Goal: Information Seeking & Learning: Understand process/instructions

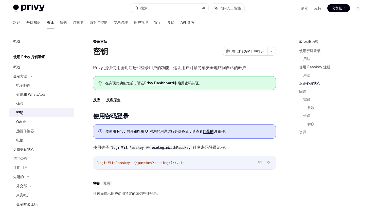
scroll to position [479, 0]
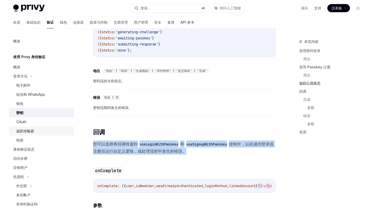
click at [40, 133] on div "远距传输器" at bounding box center [43, 131] width 55 height 6
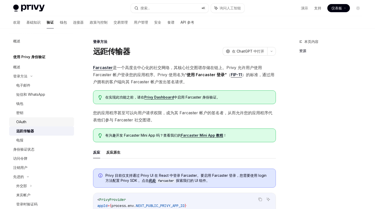
click at [40, 123] on div "OAuth" at bounding box center [43, 122] width 55 height 6
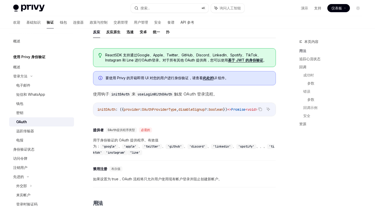
scroll to position [112, 0]
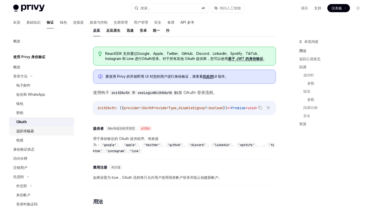
click at [22, 132] on font "远距传输器" at bounding box center [25, 130] width 18 height 4
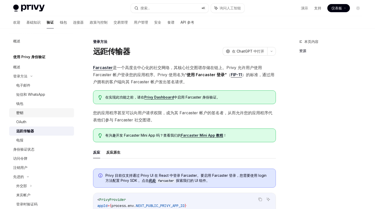
click at [29, 113] on div "密钥" at bounding box center [43, 112] width 55 height 6
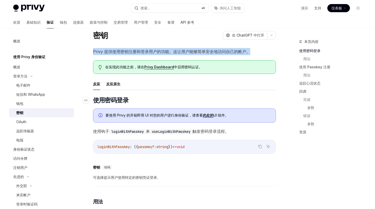
scroll to position [3, 0]
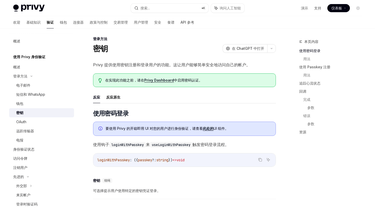
click at [213, 78] on span "在实现此功能之前，请在 Privy Dashboard 中启用密码认证。" at bounding box center [187, 80] width 165 height 5
click at [222, 62] on font "Privy 提供使用密钥注册和登录用户的功能。这让用户能够简单安全地访问自己的帐户。" at bounding box center [171, 64] width 157 height 5
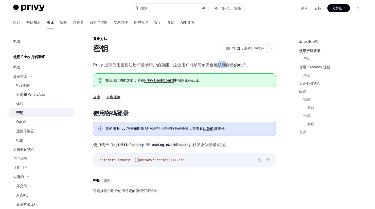
click at [222, 62] on font "Privy 提供使用密钥注册和登录用户的功能。这让用户能够简单安全地访问自己的帐户。" at bounding box center [171, 64] width 157 height 5
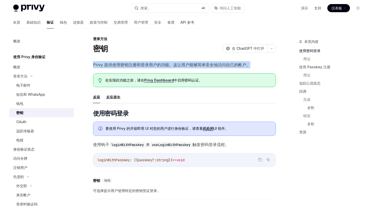
click at [222, 62] on font "Privy 提供使用密钥注册和登录用户的功能。这让用户能够简单安全地访问自己的帐户。" at bounding box center [171, 64] width 157 height 5
click at [200, 67] on span "Privy 提供使用密钥注册和登录用户的功能。这让用户能够简单安全地访问自己的帐户。" at bounding box center [184, 64] width 183 height 7
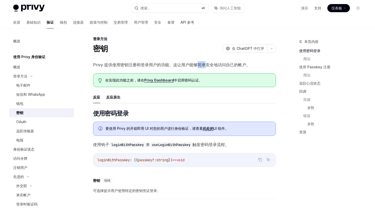
click at [200, 67] on span "Privy 提供使用密钥注册和登录用户的功能。这让用户能够简单安全地访问自己的帐户。" at bounding box center [184, 64] width 183 height 7
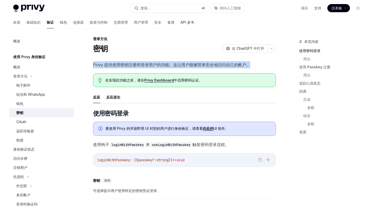
click at [200, 67] on span "Privy 提供使用密钥注册和登录用户的功能。这让用户能够简单安全地访问自己的帐户。" at bounding box center [184, 64] width 183 height 7
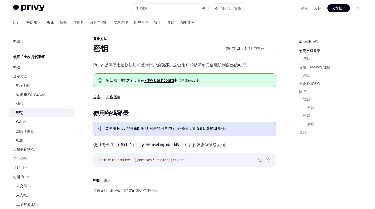
click at [194, 81] on font "中启用密码认证。" at bounding box center [188, 80] width 28 height 4
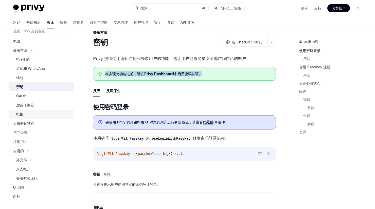
scroll to position [43, 0]
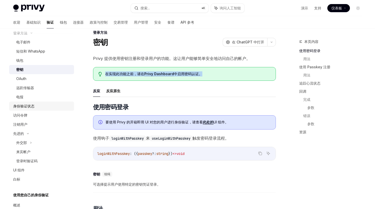
click at [38, 108] on div "身份验证状态" at bounding box center [42, 106] width 58 height 6
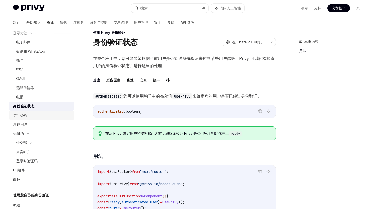
click at [33, 117] on div "访问令牌" at bounding box center [42, 115] width 58 height 6
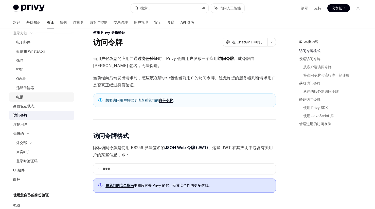
click at [42, 99] on div "电报" at bounding box center [43, 97] width 55 height 6
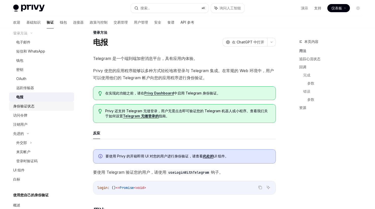
click at [39, 108] on div "身份验证状态" at bounding box center [42, 106] width 58 height 6
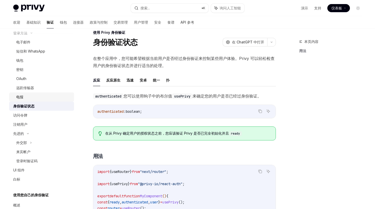
click at [44, 100] on div "电报" at bounding box center [43, 97] width 55 height 6
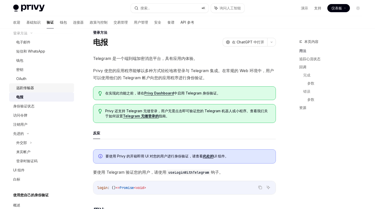
click at [45, 88] on div "远距传输器" at bounding box center [43, 88] width 55 height 6
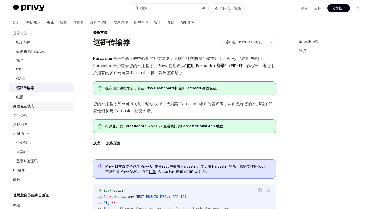
click at [37, 106] on div "身份验证状态" at bounding box center [42, 106] width 58 height 6
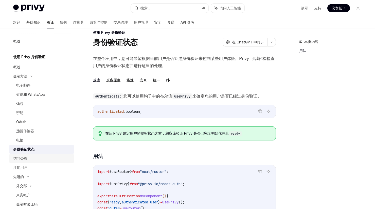
click at [27, 160] on div "访问令牌" at bounding box center [42, 158] width 58 height 6
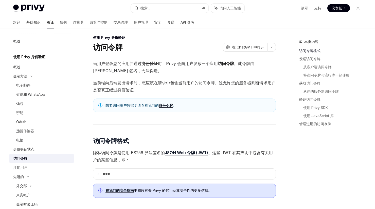
scroll to position [8, 0]
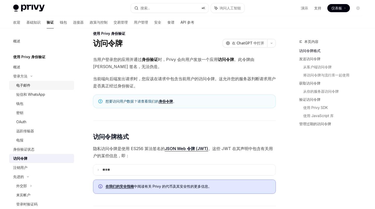
click at [31, 89] on link "电子邮件" at bounding box center [41, 85] width 65 height 9
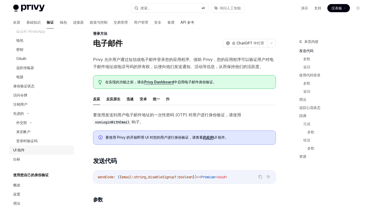
scroll to position [72, 0]
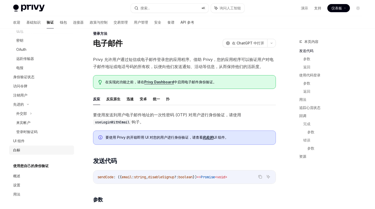
click at [28, 149] on div "白标" at bounding box center [42, 150] width 58 height 6
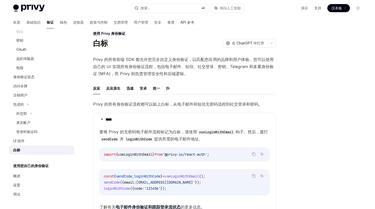
click at [25, 176] on div "概述" at bounding box center [42, 176] width 58 height 6
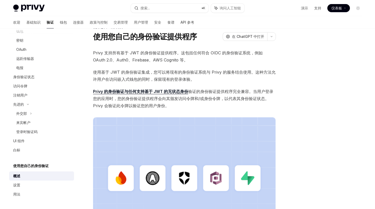
scroll to position [14, 0]
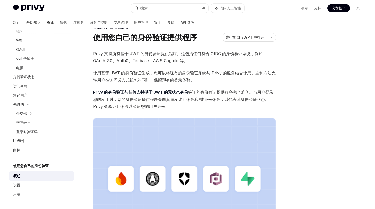
click at [224, 95] on span "Privy 的身份验证与任何支持基于 JWT 的 无状态身份 验证的身份验证 提供程序完全兼容 。当用户登录您的应用时，您的身份验证提供程序会向其颁发访问令牌…" at bounding box center [184, 98] width 183 height 21
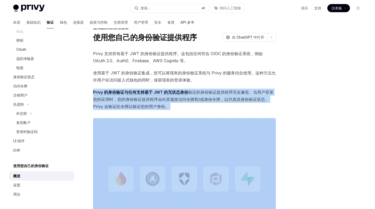
click at [224, 95] on span "Privy 的身份验证与任何支持基于 JWT 的 无状态身份 验证的身份验证 提供程序完全兼容 。当用户登录您的应用时，您的身份验证提供程序会向其颁发访问令牌…" at bounding box center [184, 98] width 183 height 21
click at [212, 99] on font "。当用户登录您的应用时，您的身份验证提供程序会向其颁发访问令牌和/或身份令牌，以代表其身份验证状态。Privy 会验证此令牌以验证您的用户身份。" at bounding box center [183, 98] width 180 height 19
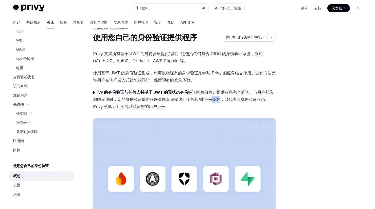
click at [212, 99] on font "。当用户登录您的应用时，您的身份验证提供程序会向其颁发访问令牌和/或身份令牌，以代表其身份验证状态。Privy 会验证此令牌以验证您的用户身份。" at bounding box center [183, 98] width 180 height 19
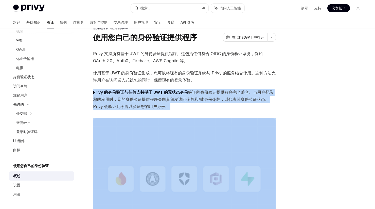
click at [212, 99] on font "。当用户登录您的应用时，您的身份验证提供程序会向其颁发访问令牌和/或身份令牌，以代表其身份验证状态。Privy 会验证此令牌以验证您的用户身份。" at bounding box center [183, 98] width 180 height 19
click at [203, 101] on font "。当用户登录您的应用时，您的身份验证提供程序会向其颁发访问令牌和/或身份令牌，以代表其身份验证状态。Privy 会验证此令牌以验证您的用户身份。" at bounding box center [183, 98] width 180 height 19
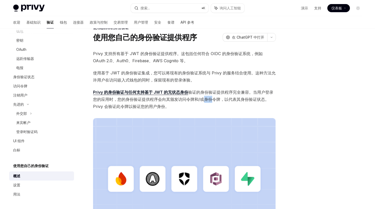
click at [203, 101] on font "。当用户登录您的应用时，您的身份验证提供程序会向其颁发访问令牌和/或身份令牌，以代表其身份验证状态。Privy 会验证此令牌以验证您的用户身份。" at bounding box center [183, 98] width 180 height 19
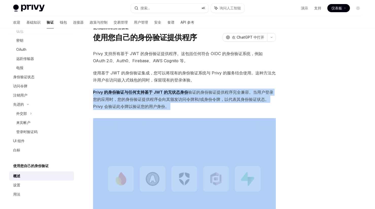
click at [203, 101] on font "。当用户登录您的应用时，您的身份验证提供程序会向其颁发访问令牌和/或身份令牌，以代表其身份验证状态。Privy 会验证此令牌以验证您的用户身份。" at bounding box center [183, 98] width 180 height 19
click at [208, 100] on font "。当用户登录您的应用时，您的身份验证提供程序会向其颁发访问令牌和/或身份令牌，以代表其身份验证状态。Privy 会验证此令牌以验证您的用户身份。" at bounding box center [183, 98] width 180 height 19
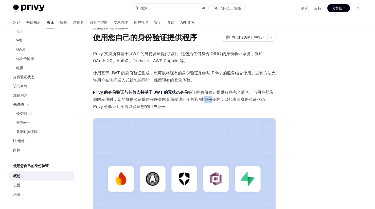
click at [208, 100] on font "。当用户登录您的应用时，您的身份验证提供程序会向其颁发访问令牌和/或身份令牌，以代表其身份验证状态。Privy 会验证此令牌以验证您的用户身份。" at bounding box center [183, 98] width 180 height 19
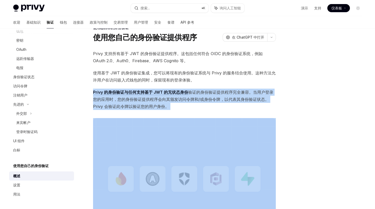
click at [208, 100] on font "。当用户登录您的应用时，您的身份验证提供程序会向其颁发访问令牌和/或身份令牌，以代表其身份验证状态。Privy 会验证此令牌以验证您的用户身份。" at bounding box center [183, 98] width 180 height 19
click at [217, 100] on font "。当用户登录您的应用时，您的身份验证提供程序会向其颁发访问令牌和/或身份令牌，以代表其身份验证状态。Privy 会验证此令牌以验证您的用户身份。" at bounding box center [183, 98] width 180 height 19
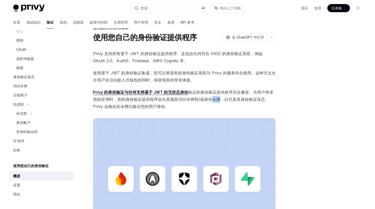
click at [217, 100] on font "。当用户登录您的应用时，您的身份验证提供程序会向其颁发访问令牌和/或身份令牌，以代表其身份验证状态。Privy 会验证此令牌以验证您的用户身份。" at bounding box center [183, 98] width 180 height 19
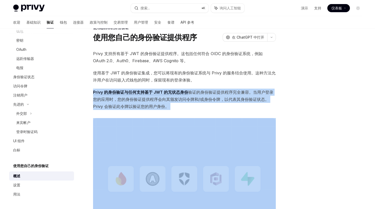
click at [217, 100] on font "。当用户登录您的应用时，您的身份验证提供程序会向其颁发访问令牌和/或身份令牌，以代表其身份验证状态。Privy 会验证此令牌以验证您的用户身份。" at bounding box center [183, 98] width 180 height 19
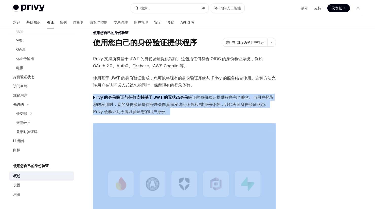
scroll to position [0, 0]
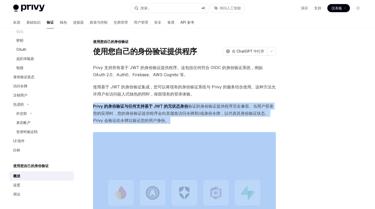
click at [208, 112] on font "。当用户登录您的应用时，您的身份验证提供程序会向其颁发访问令牌和/或身份令牌，以代表其身份验证状态。Privy 会验证此令牌以验证您的用户身份。" at bounding box center [183, 112] width 180 height 19
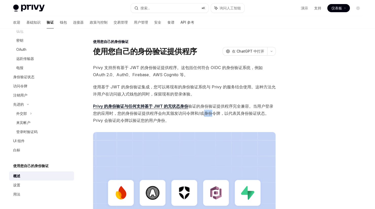
click at [208, 112] on font "。当用户登录您的应用时，您的身份验证提供程序会向其颁发访问令牌和/或身份令牌，以代表其身份验证状态。Privy 会验证此令牌以验证您的用户身份。" at bounding box center [183, 112] width 180 height 19
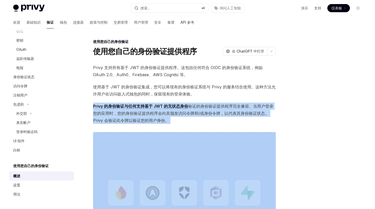
click at [208, 112] on font "。当用户登录您的应用时，您的身份验证提供程序会向其颁发访问令牌和/或身份令牌，以代表其身份验证状态。Privy 会验证此令牌以验证您的用户身份。" at bounding box center [183, 112] width 180 height 19
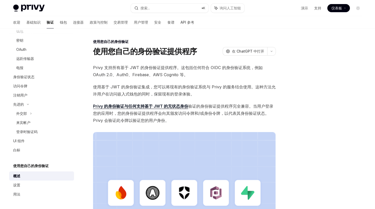
click at [207, 86] on font "使用基于 JWT 的身份验证集成，您可以将现有的身份验证系统与 Privy 的服务结合使用。这种方法允许用户在访问嵌入式钱包的同时，保留现有的登录体验。" at bounding box center [184, 90] width 182 height 12
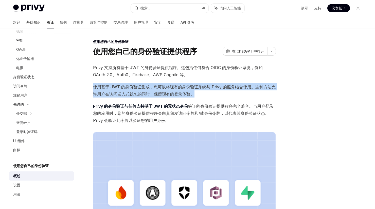
click at [207, 86] on font "使用基于 JWT 的身份验证集成，您可以将现有的身份验证系统与 Privy 的服务结合使用。这种方法允许用户在访问嵌入式钱包的同时，保留现有的登录体验。" at bounding box center [184, 90] width 182 height 12
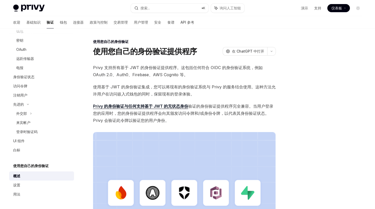
click at [160, 68] on font "Privy 支持所有基于 JWT 的身份验证提供程序。这包括任何符合 OIDC 的身份验证系统，例如 OAuth 2.0、Auth0、Firebase、AWS…" at bounding box center [177, 71] width 169 height 12
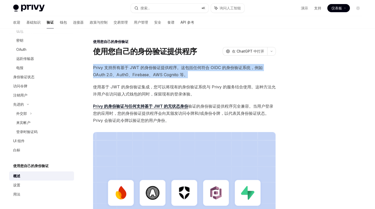
click at [160, 68] on font "Privy 支持所有基于 JWT 的身份验证提供程序。这包括任何符合 OIDC 的身份验证系统，例如 OAuth 2.0、Auth0、Firebase、AWS…" at bounding box center [177, 71] width 169 height 12
click at [24, 184] on div "设置" at bounding box center [42, 185] width 58 height 6
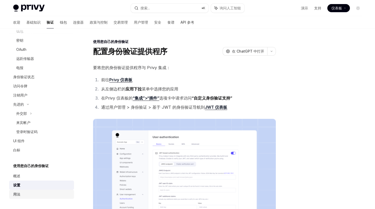
click at [18, 196] on div "用法" at bounding box center [16, 194] width 7 height 6
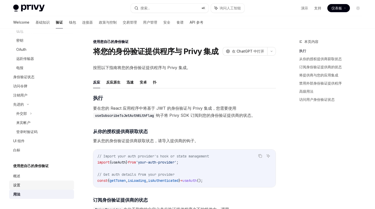
click at [25, 187] on div "设置" at bounding box center [42, 185] width 58 height 6
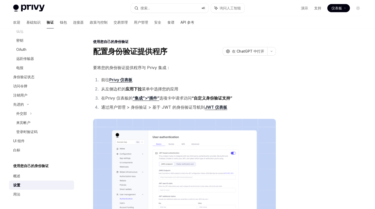
click at [236, 102] on ol "前往 Privy 仪表板 从左侧边栏的 应用下拉 菜单中选择您的应用 在Privy 仪表板的 “集成”>“插件” 选项卡中 请求访问 “自定义身份验证支持” …" at bounding box center [184, 93] width 183 height 34
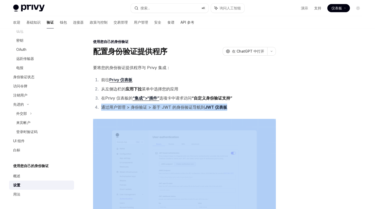
click at [236, 102] on ol "前往 Privy 仪表板 从左侧边栏的 应用下拉 菜单中选择您的应用 在Privy 仪表板的 “集成”>“插件” 选项卡中 请求访问 “自定义身份验证支持” …" at bounding box center [184, 93] width 183 height 34
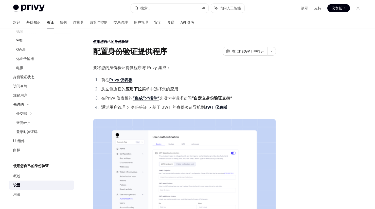
click at [242, 96] on li "在Privy 仪表板的 “集成”>“插件” 选项卡中 请求访问 “自定义身份验证支持”" at bounding box center [188, 97] width 176 height 7
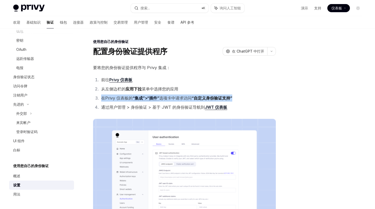
click at [242, 96] on li "在Privy 仪表板的 “集成”>“插件” 选项卡中 请求访问 “自定义身份验证支持”" at bounding box center [188, 97] width 176 height 7
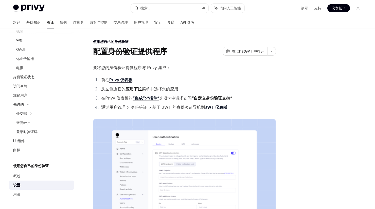
click at [247, 81] on li "前往 Privy 仪表板" at bounding box center [188, 79] width 176 height 7
click at [242, 90] on li "从左侧边栏的 应用下拉 菜单中选择您的应用" at bounding box center [188, 88] width 176 height 7
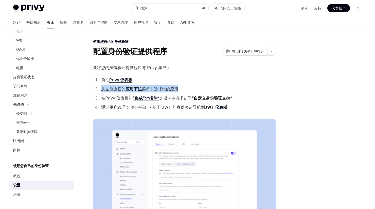
click at [242, 90] on li "从左侧边栏的 应用下拉 菜单中选择您的应用" at bounding box center [188, 88] width 176 height 7
click at [237, 98] on li "在Privy 仪表板的 “集成”>“插件” 选项卡中 请求访问 “自定义身份验证支持”" at bounding box center [188, 97] width 176 height 7
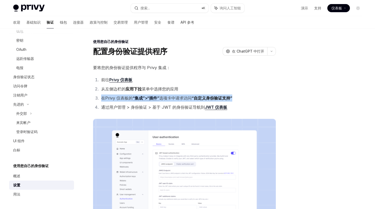
click at [237, 98] on li "在Privy 仪表板的 “集成”>“插件” 选项卡中 请求访问 “自定义身份验证支持”" at bounding box center [188, 97] width 176 height 7
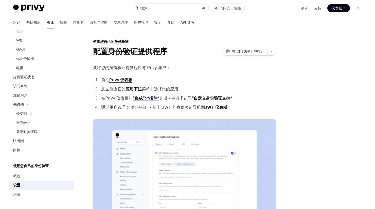
click at [232, 108] on li "通过用户管理 > 身份验证 > 基于 JWT 的身份验证 导航到 JWT 仪表板" at bounding box center [188, 106] width 176 height 7
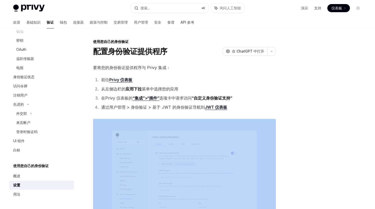
click at [232, 108] on li "通过用户管理 > 身份验证 > 基于 JWT 的身份验证 导航到 JWT 仪表板" at bounding box center [188, 106] width 176 height 7
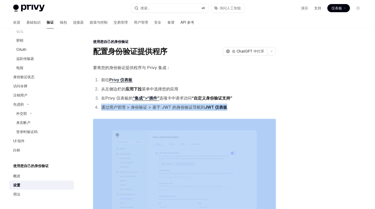
click at [232, 108] on li "通过用户管理 > 身份验证 > 基于 JWT 的身份验证 导航到 JWT 仪表板" at bounding box center [188, 106] width 176 height 7
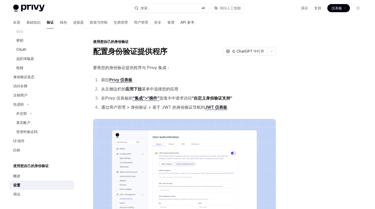
click at [241, 94] on li "在Privy 仪表板的 “集成”>“插件” 选项卡中 请求访问 “自定义身份验证支持”" at bounding box center [188, 97] width 176 height 7
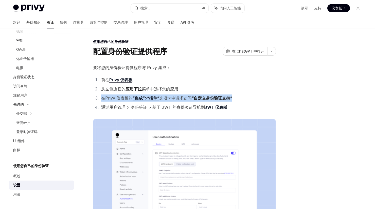
click at [241, 94] on li "在Privy 仪表板的 “集成”>“插件” 选项卡中 请求访问 “自定义身份验证支持”" at bounding box center [188, 97] width 176 height 7
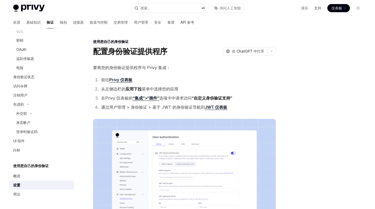
click at [240, 89] on li "从左侧边栏的 应用下拉 菜单中选择您的应用" at bounding box center [188, 88] width 176 height 7
click at [239, 83] on li "前往 Privy 仪表板" at bounding box center [188, 79] width 176 height 7
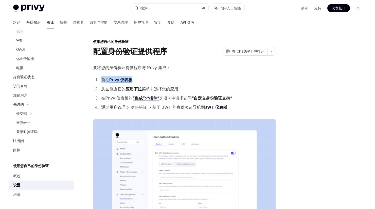
click at [239, 83] on li "前往 Privy 仪表板" at bounding box center [188, 79] width 176 height 7
click at [235, 90] on li "从左侧边栏的 应用下拉 菜单中选择您的应用" at bounding box center [188, 88] width 176 height 7
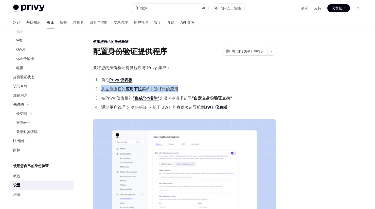
click at [235, 90] on li "从左侧边栏的 应用下拉 菜单中选择您的应用" at bounding box center [188, 88] width 176 height 7
click at [238, 99] on li "在Privy 仪表板的 “集成”>“插件” 选项卡中 请求访问 “自定义身份验证支持”" at bounding box center [188, 97] width 176 height 7
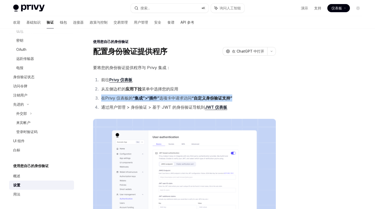
click at [238, 99] on li "在Privy 仪表板的 “集成”>“插件” 选项卡中 请求访问 “自定义身份验证支持”" at bounding box center [188, 97] width 176 height 7
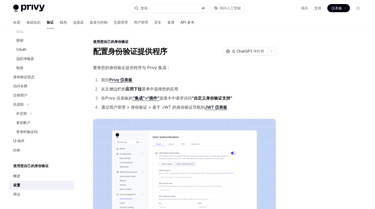
click at [231, 108] on li "通过用户管理 > 身份验证 > 基于 JWT 的身份验证 导航到 JWT 仪表板" at bounding box center [188, 106] width 176 height 7
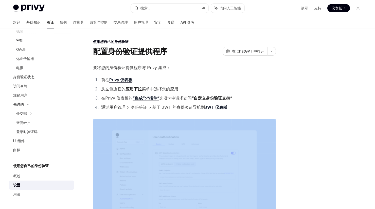
click at [231, 108] on li "通过用户管理 > 身份验证 > 基于 JWT 的身份验证 导航到 JWT 仪表板" at bounding box center [188, 106] width 176 height 7
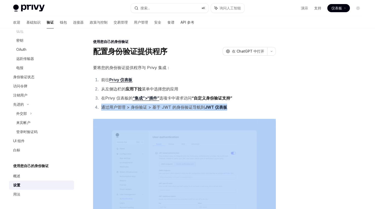
click at [231, 108] on li "通过用户管理 > 身份验证 > 基于 JWT 的身份验证 导航到 JWT 仪表板" at bounding box center [188, 106] width 176 height 7
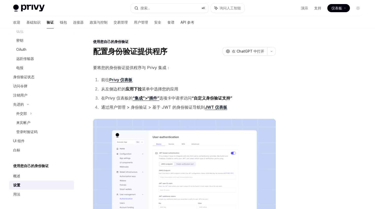
click at [243, 99] on li "在Privy 仪表板的 “集成”>“插件” 选项卡中 请求访问 “自定义身份验证支持”" at bounding box center [188, 97] width 176 height 7
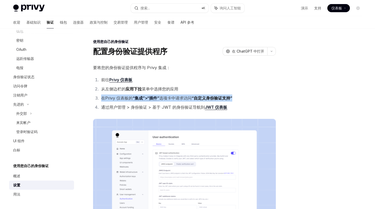
click at [243, 99] on li "在Privy 仪表板的 “集成”>“插件” 选项卡中 请求访问 “自定义身份验证支持”" at bounding box center [188, 97] width 176 height 7
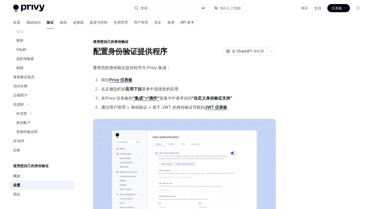
click at [239, 89] on li "从左侧边栏的 应用下拉 菜单中选择您的应用" at bounding box center [188, 88] width 176 height 7
click at [238, 82] on li "前往 Privy 仪表板" at bounding box center [188, 79] width 176 height 7
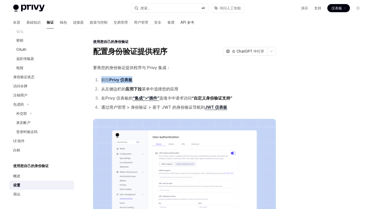
click at [238, 82] on li "前往 Privy 仪表板" at bounding box center [188, 79] width 176 height 7
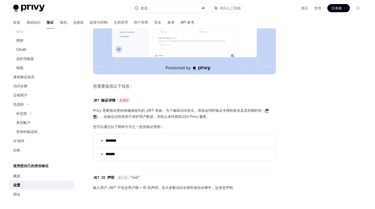
scroll to position [237, 0]
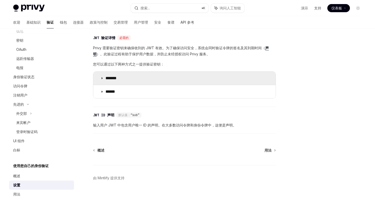
click at [117, 76] on font "*******" at bounding box center [110, 78] width 11 height 4
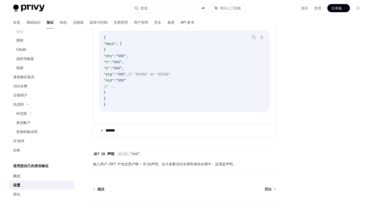
scroll to position [316, 0]
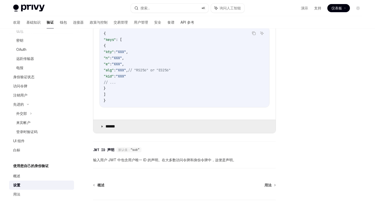
click at [159, 129] on summary "******" at bounding box center [184, 126] width 182 height 13
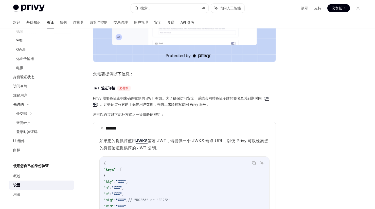
scroll to position [177, 0]
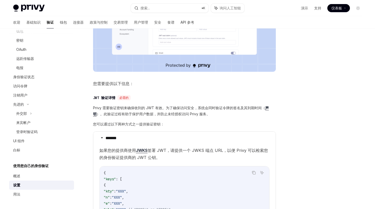
click at [188, 152] on font "签署 JWT，请提供一个 JWKS 端点 URL，以便 Privy 可以检索您的身份验证提供商的 JWT 公钥。" at bounding box center [183, 153] width 168 height 12
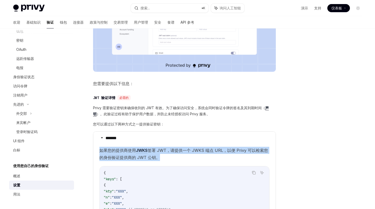
click at [188, 152] on font "签署 JWT，请提供一个 JWKS 端点 URL，以便 Privy 可以检索您的身份验证提供商的 JWT 公钥。" at bounding box center [183, 153] width 168 height 12
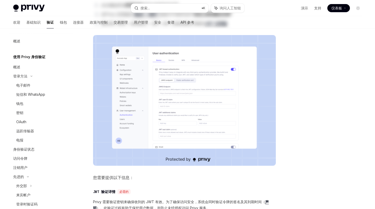
scroll to position [0, 0]
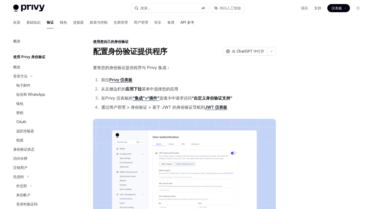
click at [29, 150] on font "身份验证状态" at bounding box center [23, 149] width 21 height 4
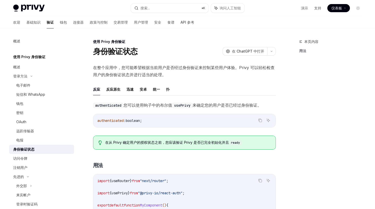
click at [28, 8] on img at bounding box center [28, 8] width 31 height 7
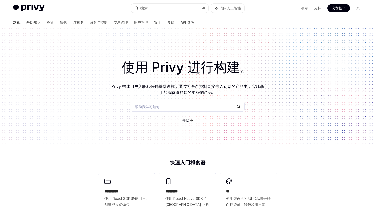
click at [73, 23] on font "连接器" at bounding box center [78, 22] width 11 height 4
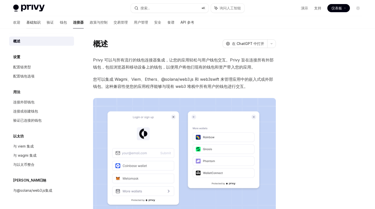
click at [26, 23] on font "基础知识" at bounding box center [33, 22] width 14 height 4
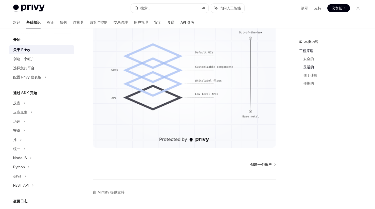
scroll to position [383, 0]
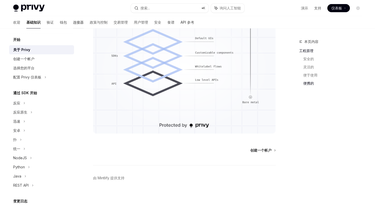
click at [73, 21] on font "连接器" at bounding box center [78, 22] width 11 height 4
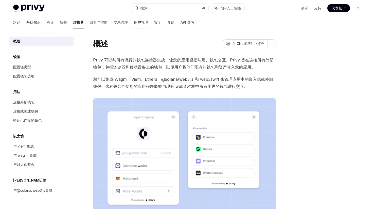
click at [134, 22] on font "用户管理" at bounding box center [141, 22] width 14 height 4
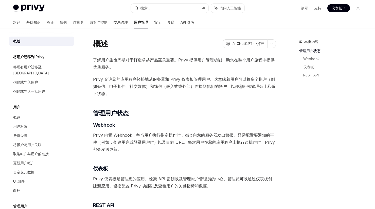
click at [114, 20] on font "交易管理" at bounding box center [121, 22] width 14 height 4
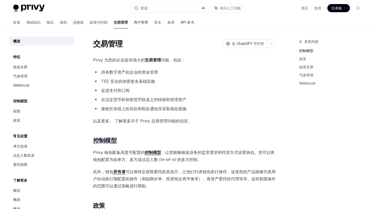
click at [134, 25] on link "用户管理" at bounding box center [141, 22] width 14 height 12
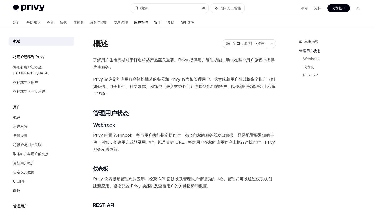
click at [154, 24] on font "安全" at bounding box center [157, 22] width 7 height 4
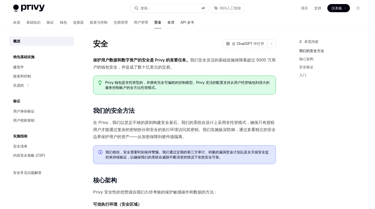
click at [167, 23] on font "食谱" at bounding box center [170, 22] width 7 height 4
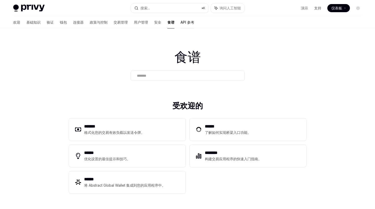
click at [180, 24] on font "API 参考" at bounding box center [187, 22] width 14 height 4
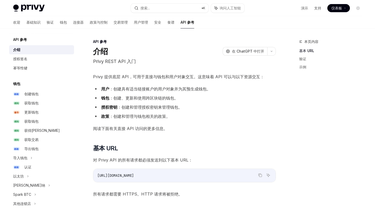
click at [338, 11] on span at bounding box center [338, 8] width 23 height 8
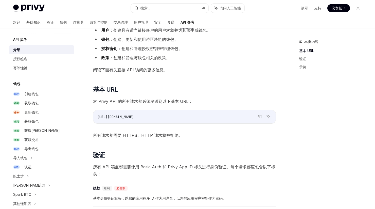
scroll to position [71, 0]
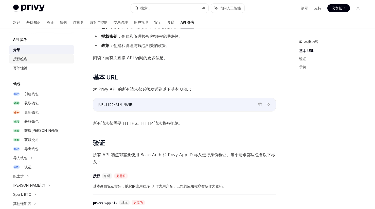
click at [31, 58] on div "授权签名" at bounding box center [42, 59] width 58 height 6
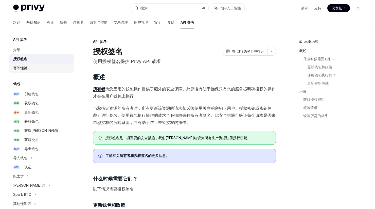
click at [30, 65] on div "幂等性键" at bounding box center [42, 68] width 58 height 6
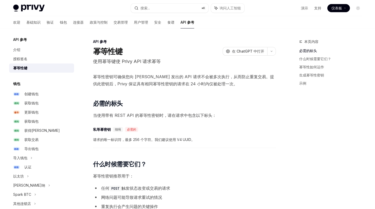
click at [171, 83] on font "幂等性密钥可确保您向 [PERSON_NAME] 发出的 API 请求不会被多次执行，从而防止重复交易。提供此密钥后，Privy 保证具有相同幂等性密钥的请求…" at bounding box center [183, 80] width 181 height 12
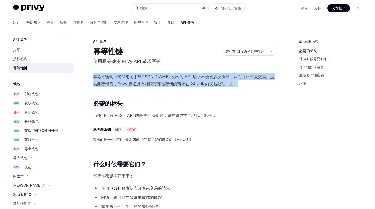
click at [171, 83] on font "幂等性密钥可确保您向 [PERSON_NAME] 发出的 API 请求不会被多次执行，从而防止重复交易。提供此密钥后，Privy 保证具有相同幂等性密钥的请求…" at bounding box center [183, 80] width 181 height 12
click at [158, 80] on span "幂等性密钥可确保您向 [PERSON_NAME] 发出的 API 请求不会被多次执行，从而防止重复交易。提供此密钥后，Privy 保证具有相同幂等性密钥的请求…" at bounding box center [184, 80] width 183 height 14
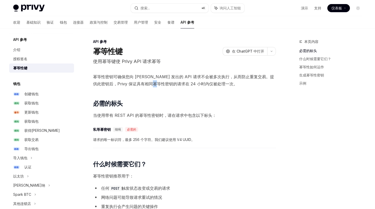
click at [158, 80] on span "幂等性密钥可确保您向 [PERSON_NAME] 发出的 API 请求不会被多次执行，从而防止重复交易。提供此密钥后，Privy 保证具有相同幂等性密钥的请求…" at bounding box center [184, 80] width 183 height 14
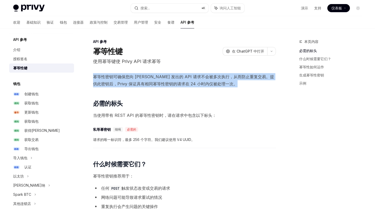
click at [158, 80] on span "幂等性密钥可确保您向 [PERSON_NAME] 发出的 API 请求不会被多次执行，从而防止重复交易。提供此密钥后，Privy 保证具有相同幂等性密钥的请求…" at bounding box center [184, 80] width 183 height 14
click at [162, 74] on font "幂等性密钥可确保您向 [PERSON_NAME] 发出的 API 请求不会被多次执行，从而防止重复交易。提供此密钥后，Privy 保证具有相同幂等性密钥的请求…" at bounding box center [183, 80] width 181 height 12
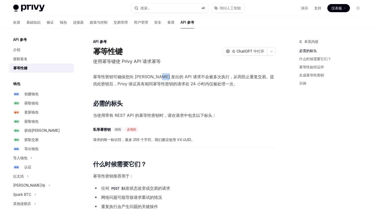
click at [162, 74] on font "幂等性密钥可确保您向 [PERSON_NAME] 发出的 API 请求不会被多次执行，从而防止重复交易。提供此密钥后，Privy 保证具有相同幂等性密钥的请求…" at bounding box center [183, 80] width 181 height 12
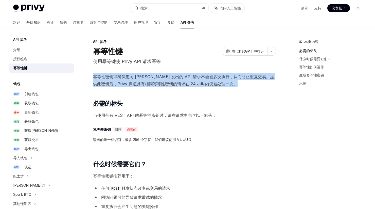
click at [162, 74] on font "幂等性密钥可确保您向 [PERSON_NAME] 发出的 API 请求不会被多次执行，从而防止重复交易。提供此密钥后，Privy 保证具有相同幂等性密钥的请求…" at bounding box center [183, 80] width 181 height 12
click at [154, 81] on font "幂等性密钥可确保您向 [PERSON_NAME] 发出的 API 请求不会被多次执行，从而防止重复交易。提供此密钥后，Privy 保证具有相同幂等性密钥的请求…" at bounding box center [183, 80] width 181 height 12
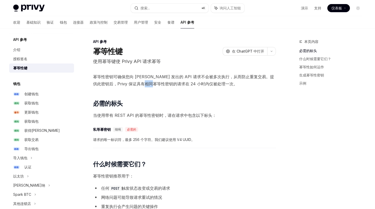
click at [154, 81] on font "幂等性密钥可确保您向 [PERSON_NAME] 发出的 API 请求不会被多次执行，从而防止重复交易。提供此密钥后，Privy 保证具有相同幂等性密钥的请求…" at bounding box center [183, 80] width 181 height 12
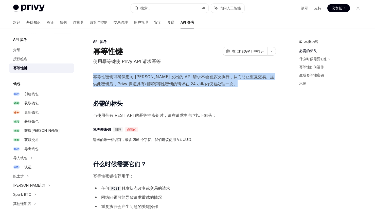
click at [154, 81] on font "幂等性密钥可确保您向 [PERSON_NAME] 发出的 API 请求不会被多次执行，从而防止重复交易。提供此密钥后，Privy 保证具有相同幂等性密钥的请求…" at bounding box center [183, 80] width 181 height 12
click at [155, 74] on font "幂等性密钥可确保您向 [PERSON_NAME] 发出的 API 请求不会被多次执行，从而防止重复交易。提供此密钥后，Privy 保证具有相同幂等性密钥的请求…" at bounding box center [183, 80] width 181 height 12
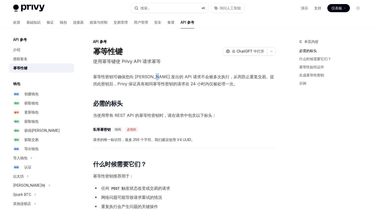
click at [155, 74] on font "幂等性密钥可确保您向 [PERSON_NAME] 发出的 API 请求不会被多次执行，从而防止重复交易。提供此密钥后，Privy 保证具有相同幂等性密钥的请求…" at bounding box center [183, 80] width 181 height 12
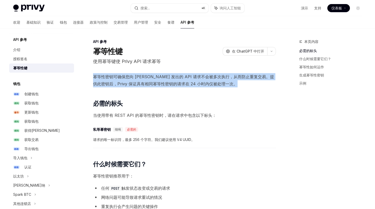
click at [155, 74] on font "幂等性密钥可确保您向 [PERSON_NAME] 发出的 API 请求不会被多次执行，从而防止重复交易。提供此密钥后，Privy 保证具有相同幂等性密钥的请求…" at bounding box center [183, 80] width 181 height 12
click at [147, 84] on font "幂等性密钥可确保您向 [PERSON_NAME] 发出的 API 请求不会被多次执行，从而防止重复交易。提供此密钥后，Privy 保证具有相同幂等性密钥的请求…" at bounding box center [183, 80] width 181 height 12
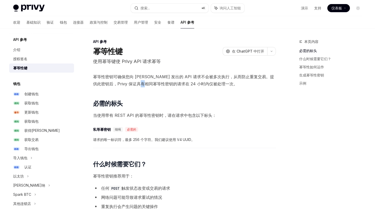
click at [147, 84] on font "幂等性密钥可确保您向 [PERSON_NAME] 发出的 API 请求不会被多次执行，从而防止重复交易。提供此密钥后，Privy 保证具有相同幂等性密钥的请求…" at bounding box center [183, 80] width 181 height 12
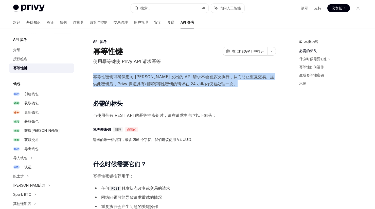
click at [147, 84] on font "幂等性密钥可确保您向 [PERSON_NAME] 发出的 API 请求不会被多次执行，从而防止重复交易。提供此密钥后，Privy 保证具有相同幂等性密钥的请求…" at bounding box center [183, 80] width 181 height 12
click at [153, 77] on font "幂等性密钥可确保您向 [PERSON_NAME] 发出的 API 请求不会被多次执行，从而防止重复交易。提供此密钥后，Privy 保证具有相同幂等性密钥的请求…" at bounding box center [183, 80] width 181 height 12
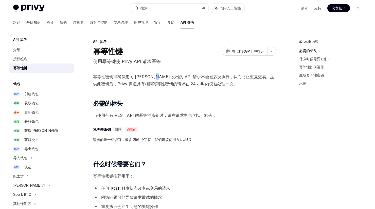
click at [153, 77] on font "幂等性密钥可确保您向 [PERSON_NAME] 发出的 API 请求不会被多次执行，从而防止重复交易。提供此密钥后，Privy 保证具有相同幂等性密钥的请求…" at bounding box center [183, 80] width 181 height 12
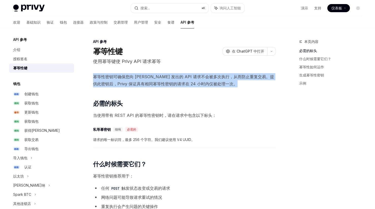
click at [153, 77] on font "幂等性密钥可确保您向 [PERSON_NAME] 发出的 API 请求不会被多次执行，从而防止重复交易。提供此密钥后，Privy 保证具有相同幂等性密钥的请求…" at bounding box center [183, 80] width 181 height 12
click at [148, 85] on font "幂等性密钥可确保您向 [PERSON_NAME] 发出的 API 请求不会被多次执行，从而防止重复交易。提供此密钥后，Privy 保证具有相同幂等性密钥的请求…" at bounding box center [183, 80] width 181 height 12
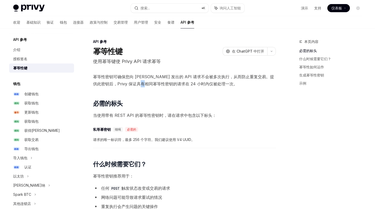
click at [148, 85] on font "幂等性密钥可确保您向 [PERSON_NAME] 发出的 API 请求不会被多次执行，从而防止重复交易。提供此密钥后，Privy 保证具有相同幂等性密钥的请求…" at bounding box center [183, 80] width 181 height 12
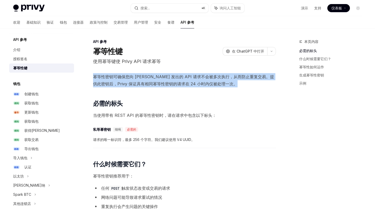
click at [148, 85] on font "幂等性密钥可确保您向 [PERSON_NAME] 发出的 API 请求不会被多次执行，从而防止重复交易。提供此密钥后，Privy 保证具有相同幂等性密钥的请求…" at bounding box center [183, 80] width 181 height 12
click at [151, 76] on font "幂等性密钥可确保您向 [PERSON_NAME] 发出的 API 请求不会被多次执行，从而防止重复交易。提供此密钥后，Privy 保证具有相同幂等性密钥的请求…" at bounding box center [183, 80] width 181 height 12
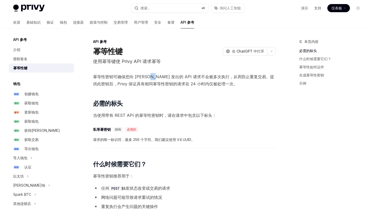
click at [151, 76] on font "幂等性密钥可确保您向 [PERSON_NAME] 发出的 API 请求不会被多次执行，从而防止重复交易。提供此密钥后，Privy 保证具有相同幂等性密钥的请求…" at bounding box center [183, 80] width 181 height 12
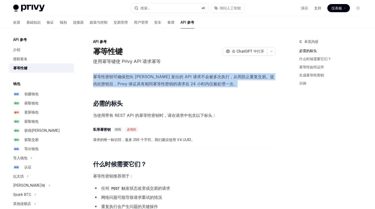
click at [151, 76] on font "幂等性密钥可确保您向 [PERSON_NAME] 发出的 API 请求不会被多次执行，从而防止重复交易。提供此密钥后，Privy 保证具有相同幂等性密钥的请求…" at bounding box center [183, 80] width 181 height 12
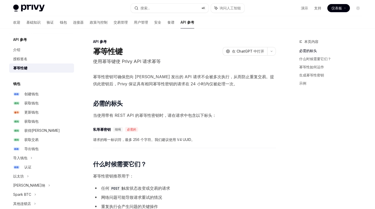
click at [147, 62] on font "使用幂等键使 Privy API 请求幂等" at bounding box center [127, 61] width 68 height 5
click at [171, 79] on span "幂等性密钥可确保您向 [PERSON_NAME] 发出的 API 请求不会被多次执行，从而防止重复交易。提供此密钥后，Privy 保证具有相同幂等性密钥的请求…" at bounding box center [184, 80] width 183 height 14
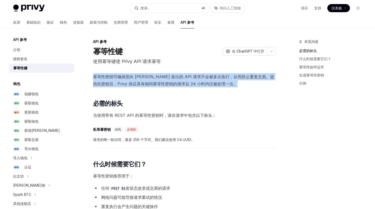
click at [171, 79] on span "幂等性密钥可确保您向 [PERSON_NAME] 发出的 API 请求不会被多次执行，从而防止重复交易。提供此密钥后，Privy 保证具有相同幂等性密钥的请求…" at bounding box center [184, 80] width 183 height 14
click at [158, 84] on font "幂等性密钥可确保您向 [PERSON_NAME] 发出的 API 请求不会被多次执行，从而防止重复交易。提供此密钥后，Privy 保证具有相同幂等性密钥的请求…" at bounding box center [183, 80] width 181 height 12
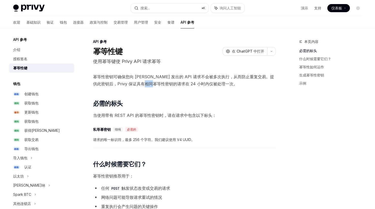
click at [158, 84] on font "幂等性密钥可确保您向 [PERSON_NAME] 发出的 API 请求不会被多次执行，从而防止重复交易。提供此密钥后，Privy 保证具有相同幂等性密钥的请求…" at bounding box center [183, 80] width 181 height 12
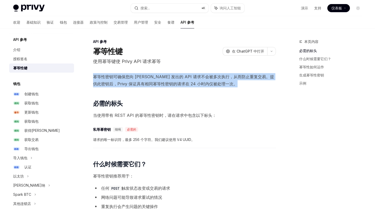
click at [158, 84] on font "幂等性密钥可确保您向 [PERSON_NAME] 发出的 API 请求不会被多次执行，从而防止重复交易。提供此密钥后，Privy 保证具有相同幂等性密钥的请求…" at bounding box center [183, 80] width 181 height 12
click at [163, 77] on font "幂等性密钥可确保您向 [PERSON_NAME] 发出的 API 请求不会被多次执行，从而防止重复交易。提供此密钥后，Privy 保证具有相同幂等性密钥的请求…" at bounding box center [183, 80] width 181 height 12
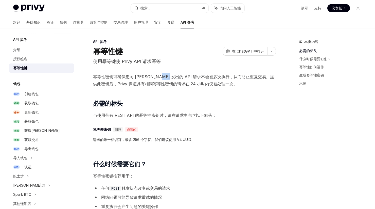
click at [163, 77] on font "幂等性密钥可确保您向 [PERSON_NAME] 发出的 API 请求不会被多次执行，从而防止重复交易。提供此密钥后，Privy 保证具有相同幂等性密钥的请求…" at bounding box center [183, 80] width 181 height 12
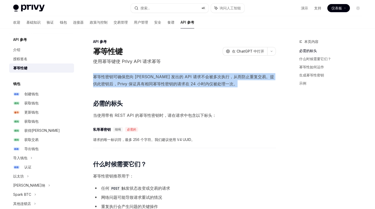
click at [163, 77] on font "幂等性密钥可确保您向 [PERSON_NAME] 发出的 API 请求不会被多次执行，从而防止重复交易。提供此密钥后，Privy 保证具有相同幂等性密钥的请求…" at bounding box center [183, 80] width 181 height 12
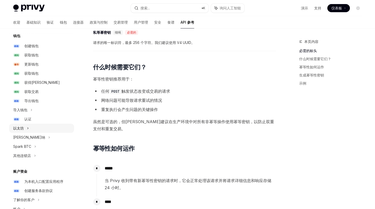
scroll to position [90, 0]
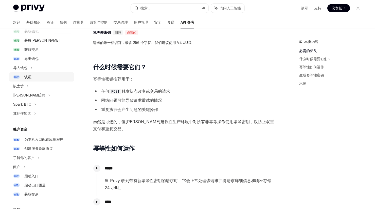
click at [32, 77] on div "认证" at bounding box center [47, 77] width 47 height 6
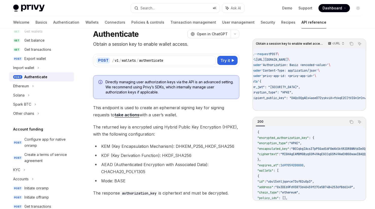
scroll to position [0, 10]
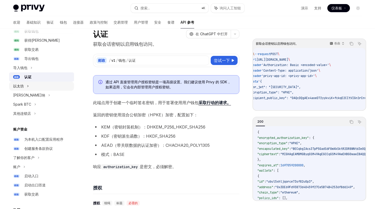
click at [29, 87] on div "以太坊" at bounding box center [41, 85] width 65 height 9
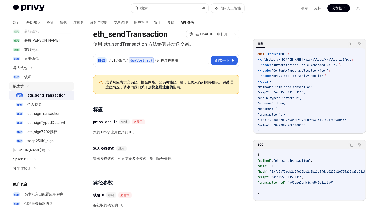
click at [29, 86] on icon at bounding box center [28, 86] width 6 height 2
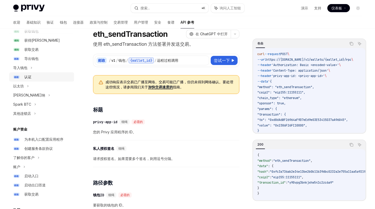
click at [34, 80] on div "认证" at bounding box center [47, 77] width 47 height 6
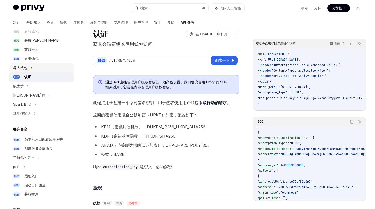
click at [35, 70] on div "导入钱包" at bounding box center [41, 67] width 65 height 9
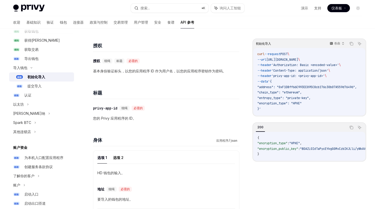
scroll to position [72, 0]
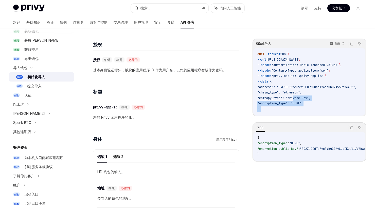
drag, startPoint x: 307, startPoint y: 107, endPoint x: 293, endPoint y: 96, distance: 18.2
click at [293, 96] on code "curl --request POST \ --url [URL][DOMAIN_NAME] \ --header 'Authorization: Basic…" at bounding box center [312, 81] width 111 height 60
click at [315, 91] on code "curl --request POST \ --url [URL][DOMAIN_NAME] \ --header 'Authorization: Basic…" at bounding box center [312, 81] width 111 height 60
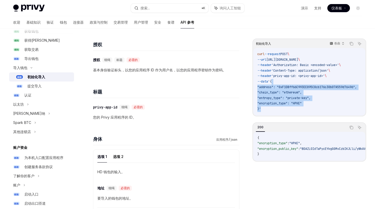
drag, startPoint x: 299, startPoint y: 107, endPoint x: 280, endPoint y: 83, distance: 30.7
click at [280, 83] on code "curl --request POST \ --url [URL][DOMAIN_NAME] \ --header 'Authorization: Basic…" at bounding box center [312, 81] width 111 height 60
click at [277, 111] on code "curl --request POST \ --url [URL][DOMAIN_NAME] \ --header 'Authorization: Basic…" at bounding box center [312, 81] width 111 height 60
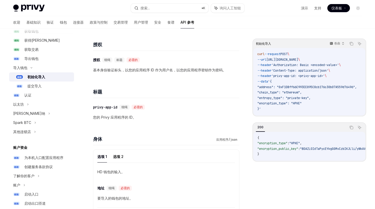
click at [304, 109] on code "curl --request POST \ --url [URL][DOMAIN_NAME] \ --header 'Authorization: Basic…" at bounding box center [312, 81] width 111 height 60
click at [311, 104] on code "curl --request POST \ --url [URL][DOMAIN_NAME] \ --header 'Authorization: Basic…" at bounding box center [312, 81] width 111 height 60
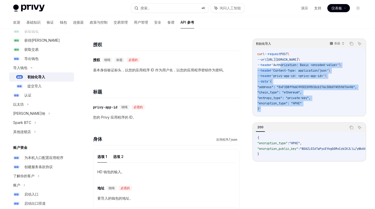
drag, startPoint x: 303, startPoint y: 111, endPoint x: 285, endPoint y: 63, distance: 51.5
click at [285, 63] on code "curl --request POST \ --url [URL][DOMAIN_NAME] \ --header 'Authorization: Basic…" at bounding box center [312, 81] width 111 height 60
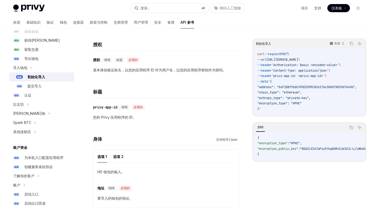
click at [282, 58] on span "[URL][DOMAIN_NAME]" at bounding box center [282, 60] width 32 height 4
click at [298, 61] on span "[URL][DOMAIN_NAME]" at bounding box center [282, 60] width 32 height 4
click at [306, 63] on span "'Authorization: Basic <encoded-value>'" at bounding box center [304, 65] width 67 height 4
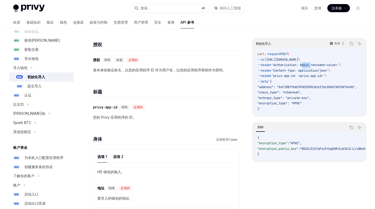
click at [306, 63] on span "'Authorization: Basic <encoded-value>'" at bounding box center [304, 65] width 67 height 4
click at [298, 60] on span "[URL][DOMAIN_NAME]" at bounding box center [282, 60] width 32 height 4
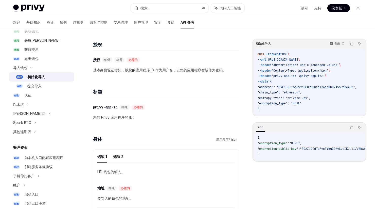
click at [305, 66] on span "'Authorization: Basic <encoded-value>'" at bounding box center [304, 65] width 67 height 4
click at [301, 71] on span "'Content-Type: application/json'" at bounding box center [299, 70] width 57 height 4
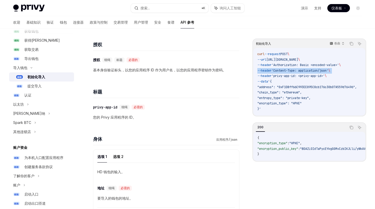
click at [301, 71] on span "'Content-Type: application/json'" at bounding box center [299, 70] width 57 height 4
click at [300, 65] on span "'Authorization: Basic <encoded-value>'" at bounding box center [304, 65] width 67 height 4
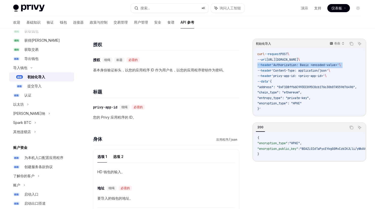
click at [300, 65] on span "'Authorization: Basic <encoded-value>'" at bounding box center [304, 65] width 67 height 4
click at [298, 61] on span "[URL][DOMAIN_NAME]" at bounding box center [282, 60] width 32 height 4
click at [301, 68] on code "curl --request POST \ --url [URL][DOMAIN_NAME] \ --header 'Authorization: Basic…" at bounding box center [312, 81] width 111 height 60
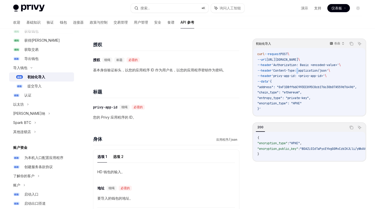
click at [301, 68] on code "curl --request POST \ --url [URL][DOMAIN_NAME] \ --header 'Authorization: Basic…" at bounding box center [312, 81] width 111 height 60
click at [305, 64] on span "'Authorization: Basic <encoded-value>'" at bounding box center [304, 65] width 67 height 4
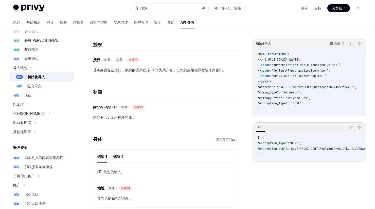
click at [298, 61] on span "[URL][DOMAIN_NAME]" at bounding box center [282, 60] width 32 height 4
click at [319, 64] on span "'Authorization: Basic <encoded-value>'" at bounding box center [304, 65] width 67 height 4
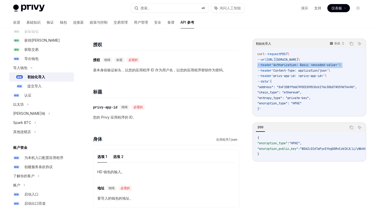
click at [319, 64] on span "'Authorization: Basic <encoded-value>'" at bounding box center [304, 65] width 67 height 4
click at [298, 60] on span "[URL][DOMAIN_NAME]" at bounding box center [282, 60] width 32 height 4
click at [318, 68] on code "curl --request POST \ --url [URL][DOMAIN_NAME] \ --header 'Authorization: Basic…" at bounding box center [312, 81] width 111 height 60
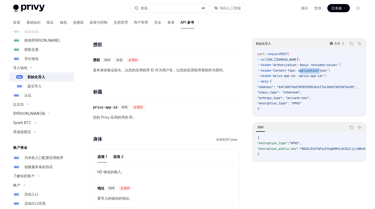
click at [318, 68] on code "curl --request POST \ --url [URL][DOMAIN_NAME] \ --header 'Authorization: Basic…" at bounding box center [312, 81] width 111 height 60
click at [321, 63] on span "'Authorization: Basic <encoded-value>'" at bounding box center [304, 65] width 67 height 4
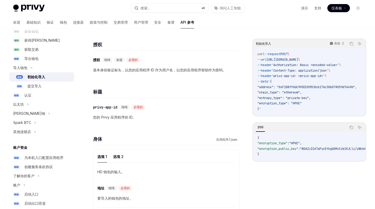
click at [298, 59] on span "[URL][DOMAIN_NAME]" at bounding box center [282, 60] width 32 height 4
click at [323, 65] on span "'Authorization: Basic <encoded-value>'" at bounding box center [304, 65] width 67 height 4
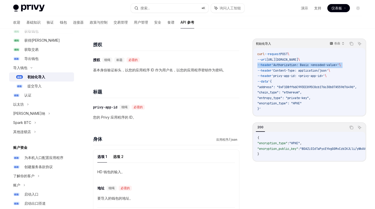
click at [323, 65] on span "'Authorization: Basic <encoded-value>'" at bounding box center [304, 65] width 67 height 4
click at [314, 70] on span "'Content-Type: application/json'" at bounding box center [299, 70] width 57 height 4
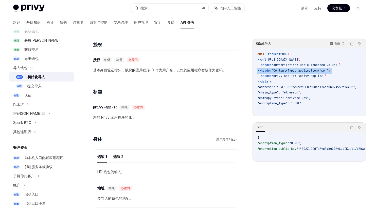
click at [314, 70] on span "'Content-Type: application/json'" at bounding box center [299, 70] width 57 height 4
click at [330, 64] on span "'Authorization: Basic <encoded-value>'" at bounding box center [304, 65] width 67 height 4
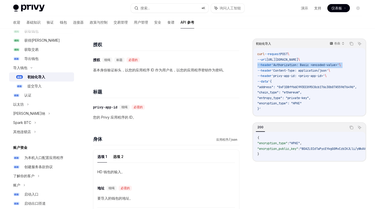
click at [330, 64] on span "'Authorization: Basic <encoded-value>'" at bounding box center [304, 65] width 67 height 4
click at [323, 71] on span "'Content-Type: application/json'" at bounding box center [299, 70] width 57 height 4
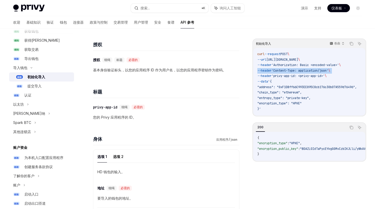
click at [323, 71] on span "'Content-Type: application/json'" at bounding box center [299, 70] width 57 height 4
click at [315, 78] on span "'privy-app-id: <privy-app-id>'" at bounding box center [297, 76] width 53 height 4
click at [327, 68] on span "'Content-Type: application/json'" at bounding box center [299, 70] width 57 height 4
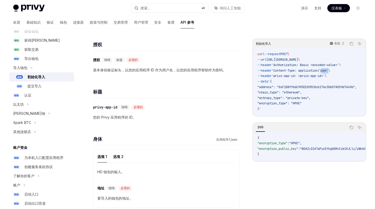
click at [327, 68] on span "'Content-Type: application/json'" at bounding box center [299, 70] width 57 height 4
click at [330, 64] on span "'Authorization: Basic <encoded-value>'" at bounding box center [304, 65] width 67 height 4
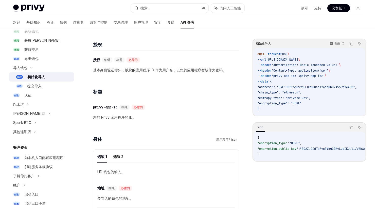
click at [298, 60] on span "[URL][DOMAIN_NAME]" at bounding box center [282, 60] width 32 height 4
click at [319, 69] on span "'Content-Type: application/json'" at bounding box center [299, 70] width 57 height 4
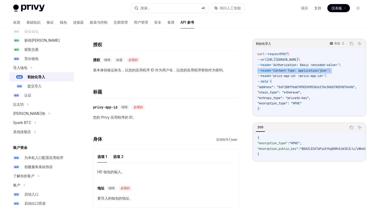
click at [319, 69] on span "'Content-Type: application/json'" at bounding box center [299, 70] width 57 height 4
click at [213, 70] on font "基本身份验证标头，以您的应用程序 ID 作为用户名，以您的应用程序密钥作为密码。" at bounding box center [159, 70] width 133 height 4
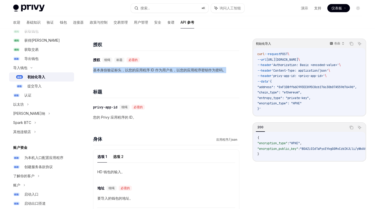
click at [213, 70] on font "基本身份验证标头，以您的应用程序 ID 作为用户名，以您的应用程序密钥作为密码。" at bounding box center [159, 70] width 133 height 4
click at [208, 70] on font "基本身份验证标头，以您的应用程序 ID 作为用户名，以您的应用程序密钥作为密码。" at bounding box center [159, 70] width 133 height 4
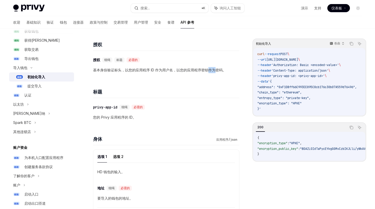
click at [208, 70] on font "基本身份验证标头，以您的应用程序 ID 作为用户名，以您的应用程序密钥作为密码。" at bounding box center [159, 70] width 133 height 4
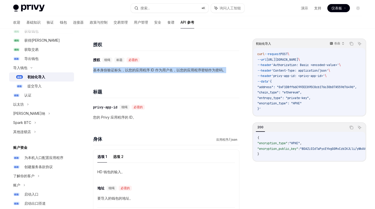
click at [208, 70] on font "基本身份验证标头，以您的应用程序 ID 作为用户名，以您的应用程序密钥作为密码。" at bounding box center [159, 70] width 133 height 4
click at [209, 70] on font "基本身份验证标头，以您的应用程序 ID 作为用户名，以您的应用程序密钥作为密码。" at bounding box center [159, 70] width 133 height 4
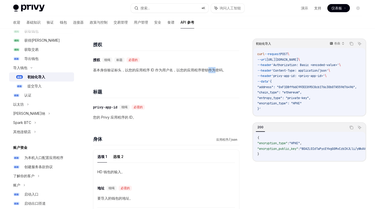
click at [209, 70] on font "基本身份验证标头，以您的应用程序 ID 作为用户名，以您的应用程序密钥作为密码。" at bounding box center [159, 70] width 133 height 4
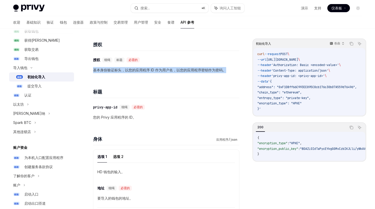
click at [209, 70] on font "基本身份验证标头，以您的应用程序 ID 作为用户名，以您的应用程序密钥作为密码。" at bounding box center [159, 70] width 133 height 4
click at [203, 70] on font "基本身份验证标头，以您的应用程序 ID 作为用户名，以您的应用程序密钥作为密码。" at bounding box center [159, 70] width 133 height 4
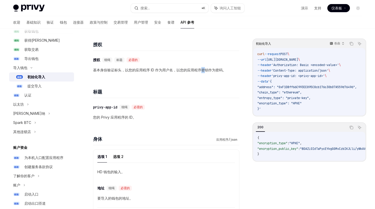
click at [203, 70] on font "基本身份验证标头，以您的应用程序 ID 作为用户名，以您的应用程序密钥作为密码。" at bounding box center [159, 70] width 133 height 4
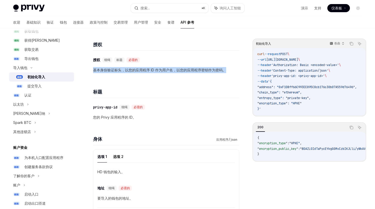
click at [203, 70] on font "基本身份验证标头，以您的应用程序 ID 作为用户名，以您的应用程序密钥作为密码。" at bounding box center [159, 70] width 133 height 4
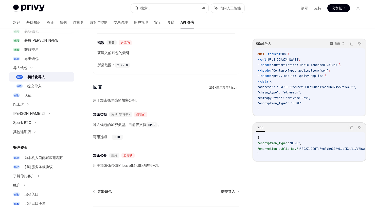
scroll to position [373, 0]
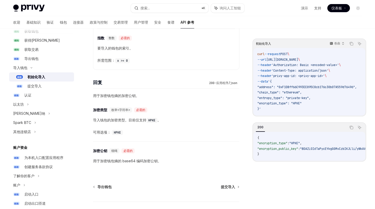
click at [129, 120] on font "导入钱包的加密类型。目前仅支持" at bounding box center [119, 120] width 53 height 4
click at [122, 98] on p "用于加密钱包熵的加密公钥。" at bounding box center [166, 95] width 146 height 6
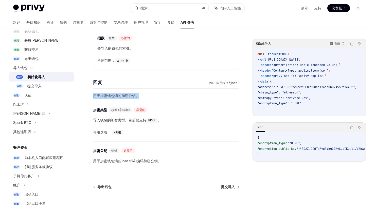
click at [122, 98] on p "用于加密钱包熵的加密公钥。" at bounding box center [166, 95] width 146 height 6
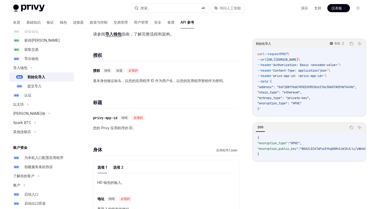
scroll to position [62, 0]
click at [31, 88] on font "提交导入" at bounding box center [34, 86] width 14 height 4
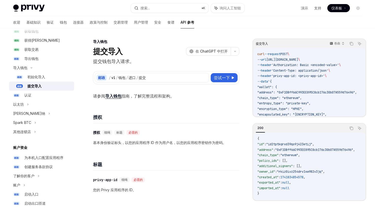
click at [150, 99] on span "请参阅 导入钱包 指南，了解完整流程和架构。" at bounding box center [166, 95] width 146 height 7
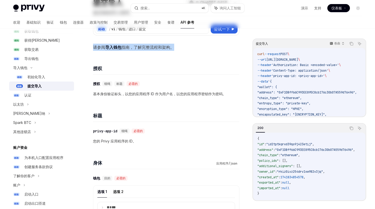
scroll to position [70, 0]
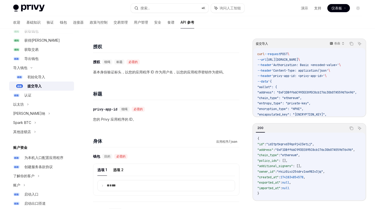
click at [159, 73] on font "基本身份验证标头，以您的应用程序 ID 作为用户名，以您的应用程序密钥作为密码。" at bounding box center [159, 72] width 133 height 4
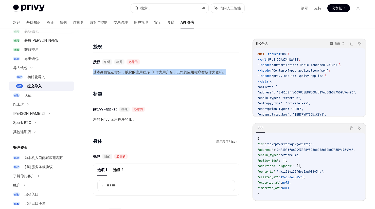
click at [159, 73] on font "基本身份验证标头，以您的应用程序 ID 作为用户名，以您的应用程序密钥作为密码。" at bounding box center [159, 72] width 133 height 4
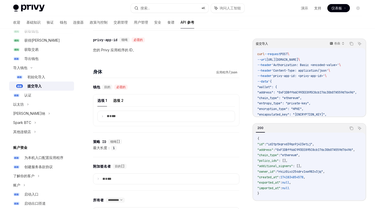
scroll to position [146, 0]
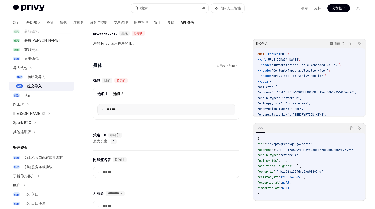
click at [108, 110] on font "**" at bounding box center [108, 109] width 3 height 4
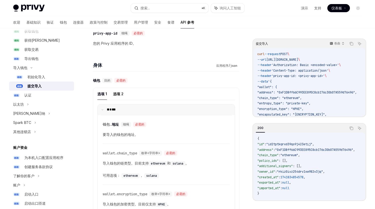
click at [108, 110] on font "**" at bounding box center [108, 109] width 3 height 4
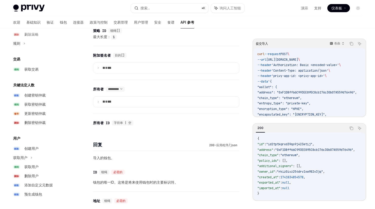
scroll to position [303, 0]
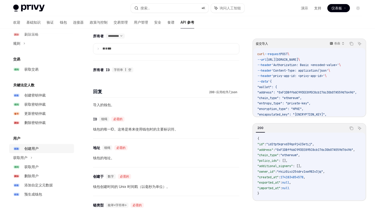
click at [33, 150] on font "创建用户" at bounding box center [31, 148] width 14 height 4
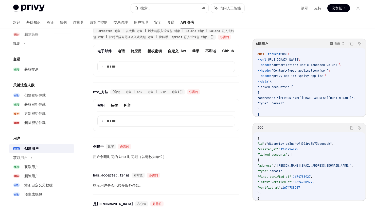
scroll to position [333, 0]
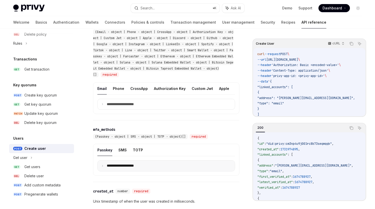
click at [131, 168] on p "**********" at bounding box center [124, 165] width 35 height 5
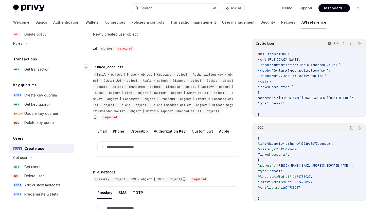
scroll to position [372, 0]
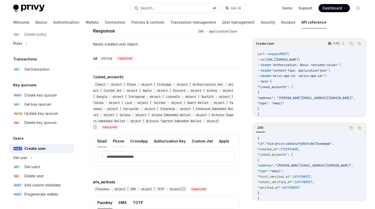
click at [120, 147] on button "Phone" at bounding box center [118, 141] width 11 height 12
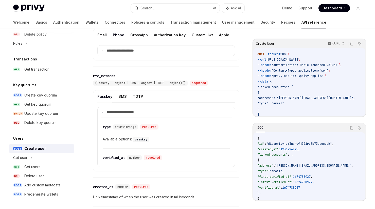
scroll to position [452, 0]
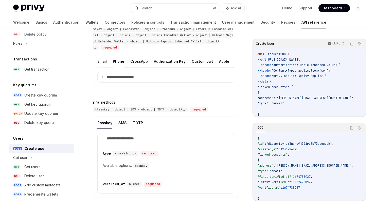
click at [103, 78] on icon at bounding box center [102, 77] width 3 height 3
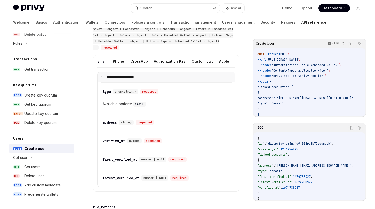
click at [117, 79] on p "**********" at bounding box center [124, 77] width 34 height 5
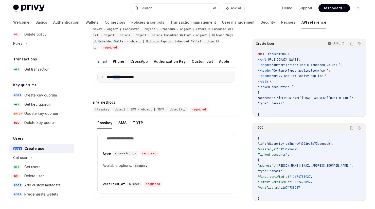
click at [117, 79] on p "**********" at bounding box center [124, 77] width 35 height 5
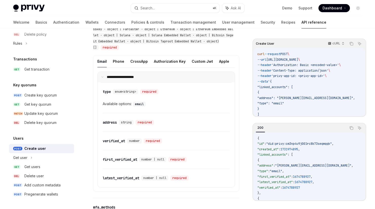
click at [112, 79] on p "**********" at bounding box center [124, 77] width 34 height 5
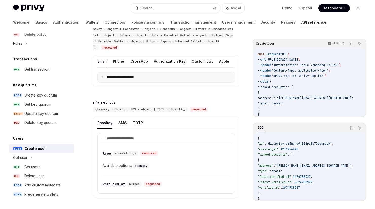
click at [115, 79] on p "**********" at bounding box center [124, 77] width 35 height 5
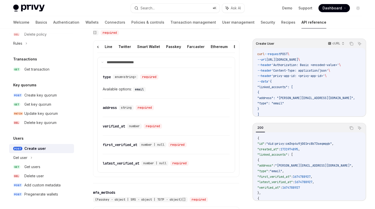
scroll to position [0, 264]
click at [171, 51] on button "Passkey" at bounding box center [178, 47] width 15 height 12
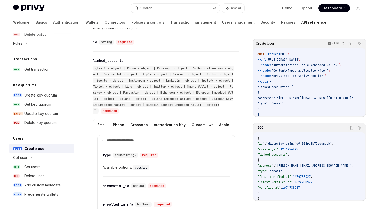
scroll to position [388, 0]
click at [193, 114] on div "(Email · object | Phone · object | CrossApp · object | Authorization Key · obje…" at bounding box center [163, 89] width 141 height 49
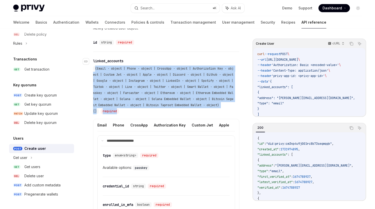
click at [193, 114] on div "(Email · object | Phone · object | CrossApp · object | Authorization Key · obje…" at bounding box center [163, 89] width 141 height 49
click at [185, 114] on div "(Email · object | Phone · object | CrossApp · object | Authorization Key · obje…" at bounding box center [163, 89] width 141 height 49
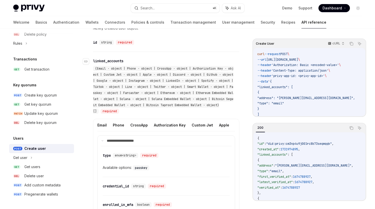
click at [185, 114] on div "(Email · object | Phone · object | CrossApp · object | Authorization Key · obje…" at bounding box center [163, 89] width 141 height 49
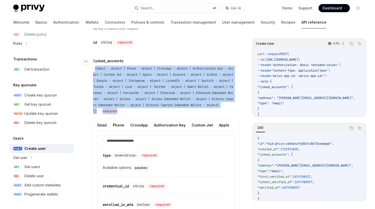
click at [185, 114] on div "(Email · object | Phone · object | CrossApp · object | Authorization Key · obje…" at bounding box center [163, 89] width 141 height 49
click at [182, 114] on div "(Email · object | Phone · object | CrossApp · object | Authorization Key · obje…" at bounding box center [163, 89] width 141 height 49
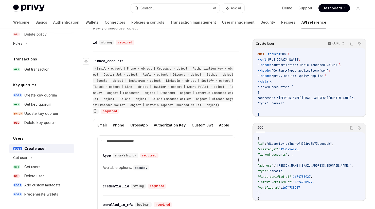
click at [182, 114] on div "(Email · object | Phone · object | CrossApp · object | Authorization Key · obje…" at bounding box center [163, 89] width 141 height 49
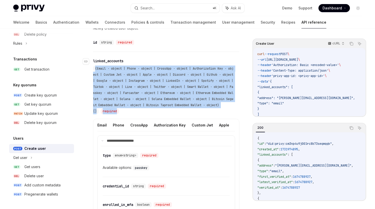
click at [182, 114] on div "(Email · object | Phone · object | CrossApp · object | Authorization Key · obje…" at bounding box center [163, 89] width 141 height 49
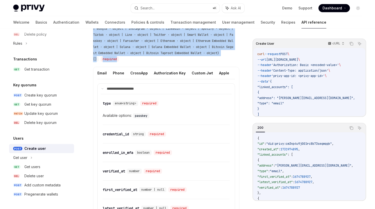
scroll to position [418, 0]
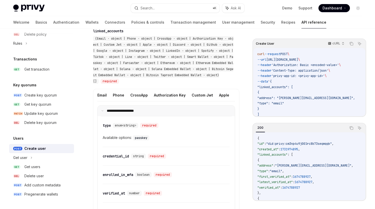
click at [114, 113] on p "**********" at bounding box center [124, 110] width 34 height 5
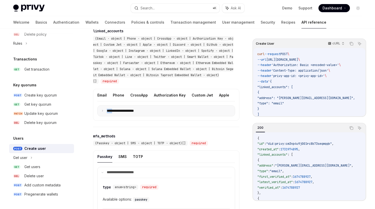
click at [114, 113] on p "**********" at bounding box center [124, 110] width 35 height 5
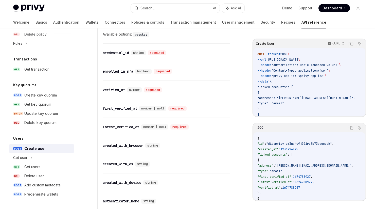
scroll to position [527, 0]
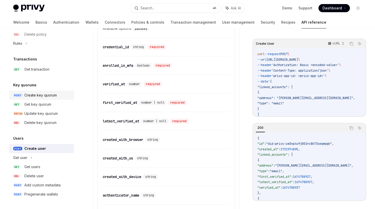
click at [50, 98] on div "Create key quorum" at bounding box center [40, 95] width 32 height 6
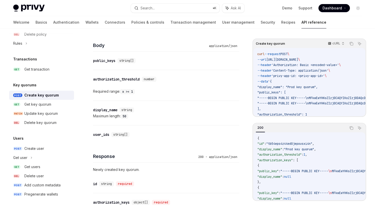
scroll to position [260, 0]
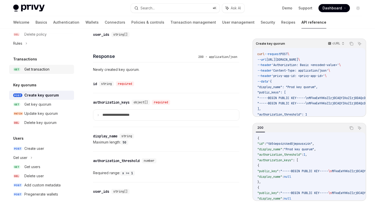
click at [46, 67] on div "Get transaction" at bounding box center [36, 69] width 25 height 6
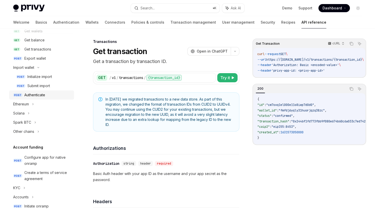
click at [54, 96] on div "Authenticate" at bounding box center [47, 95] width 47 height 6
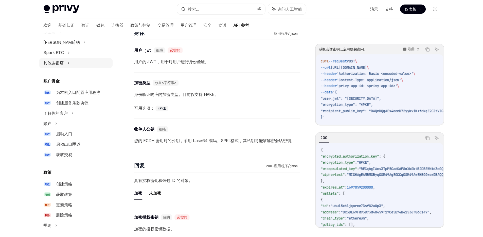
scroll to position [177, 0]
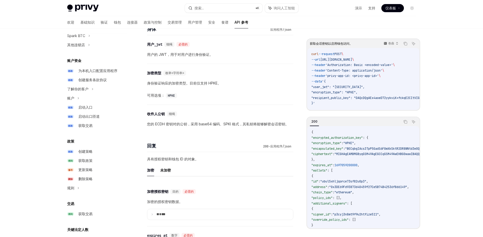
click at [240, 90] on div "身份验证响应的加密类型。目前仅支持 HPKE。 可用选项： HPKE" at bounding box center [220, 89] width 146 height 18
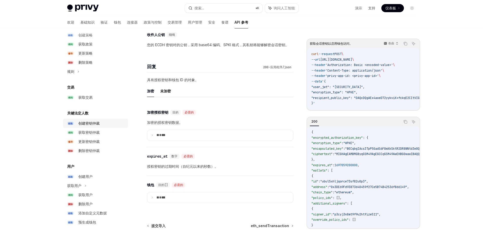
scroll to position [396, 0]
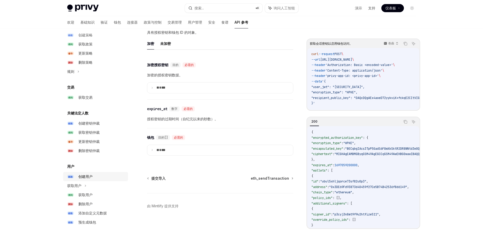
click at [102, 180] on link "邮政 创建用户" at bounding box center [95, 176] width 65 height 9
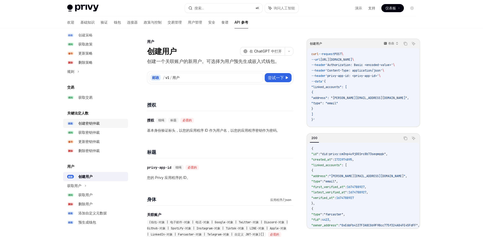
click at [104, 125] on div "创建密钥仲裁" at bounding box center [101, 123] width 47 height 6
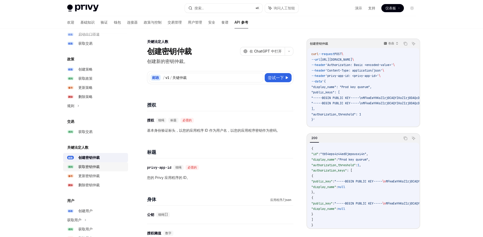
scroll to position [171, 0]
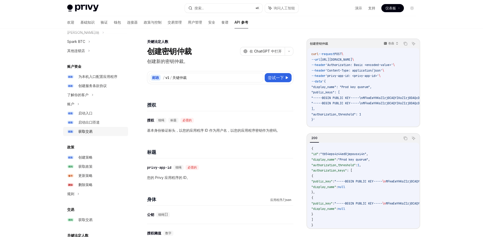
click at [101, 133] on div "获取交易" at bounding box center [101, 131] width 47 height 6
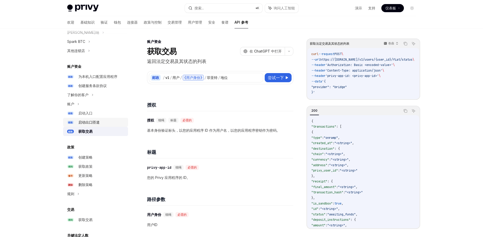
click at [100, 123] on div "启动出口匝道" at bounding box center [101, 122] width 47 height 6
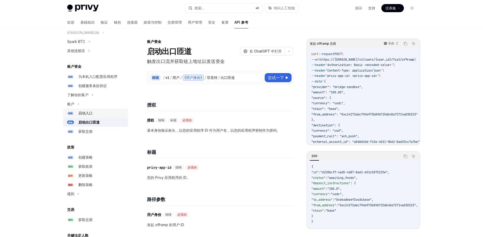
click at [100, 113] on div "启动入口" at bounding box center [101, 113] width 47 height 6
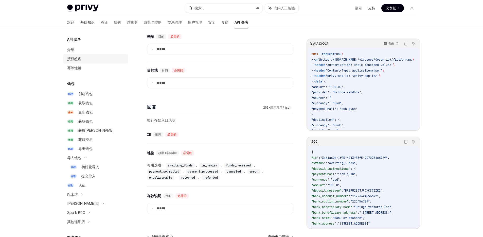
click at [98, 62] on div "授权签名" at bounding box center [96, 59] width 58 height 6
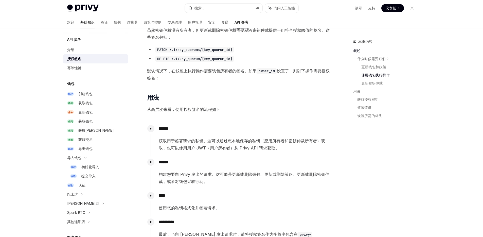
click at [80, 21] on font "基础知识" at bounding box center [87, 22] width 14 height 4
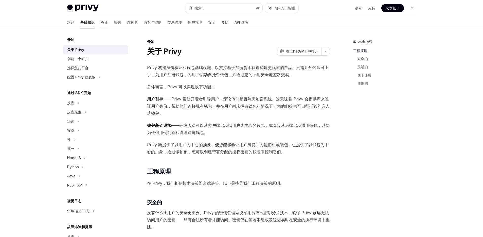
click at [101, 22] on font "验证" at bounding box center [104, 22] width 7 height 4
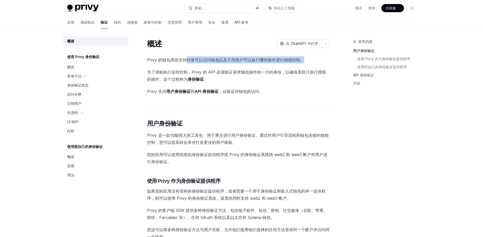
drag, startPoint x: 184, startPoint y: 60, endPoint x: 252, endPoint y: 64, distance: 67.5
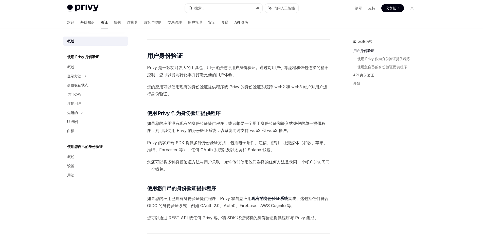
scroll to position [79, 0]
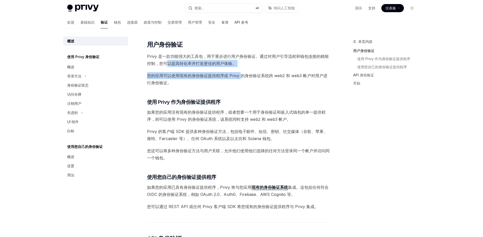
drag, startPoint x: 168, startPoint y: 64, endPoint x: 242, endPoint y: 72, distance: 74.2
click at [242, 72] on div "Privy 的钱包系统支持对谁可以访问钱包以及不同用户可以执行哪些操作进行精细控制。 为了强制执行这些控制，Privy 的 API 必须验证请求钱包操作的一方…" at bounding box center [238, 190] width 183 height 426
click at [225, 76] on font "您的应用可以使用现有的身份验证提供程序或 Privy 的身份验证系统跨 web2 和 web3 帐户对用户进行身份验证。" at bounding box center [237, 79] width 180 height 12
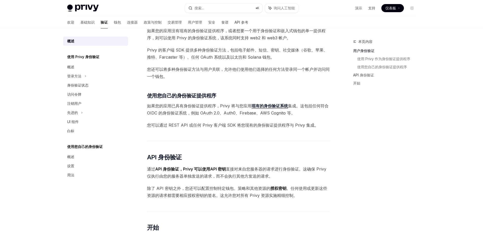
scroll to position [161, 0]
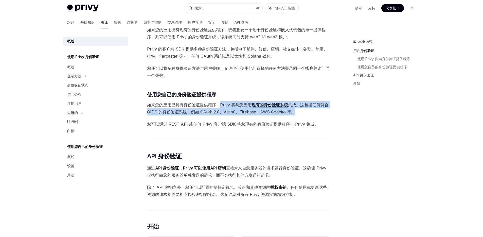
drag, startPoint x: 218, startPoint y: 104, endPoint x: 290, endPoint y: 118, distance: 73.2
click at [290, 118] on div "Privy 的钱包系统支持对谁可以访问钱包以及不同用户可以执行哪些操作进行精细控制。 为了强制执行这些控制，Privy 的 API 必须验证请求钱包操作的一方…" at bounding box center [238, 108] width 183 height 426
click at [170, 112] on font "集成。这包括任何符合 OIDC 的身份验证系统，例如 OAuth 2.0、Auth0、Firebase、AWS Cognito 等。" at bounding box center [237, 108] width 181 height 12
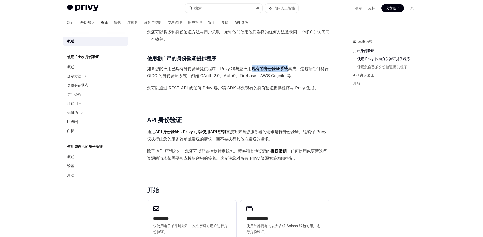
scroll to position [167, 0]
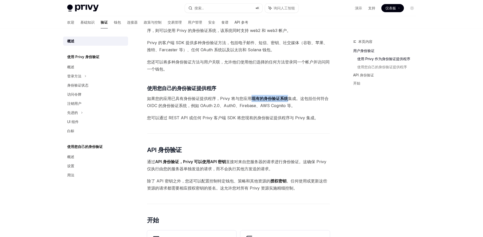
click at [273, 97] on font "现有的身份验证系统" at bounding box center [269, 98] width 36 height 5
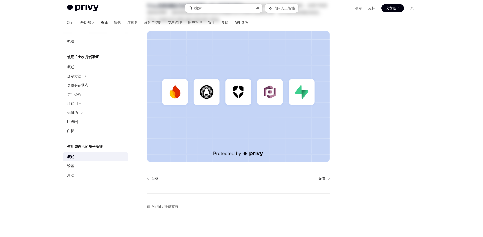
scroll to position [101, 0]
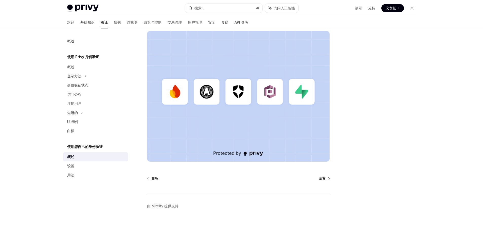
click at [323, 179] on font "设置" at bounding box center [321, 178] width 7 height 4
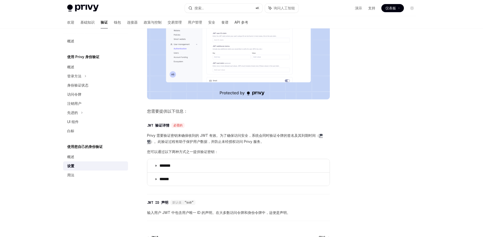
scroll to position [150, 0]
click at [178, 135] on font "Privy 需要验证密钥来确保收到的 JWT 有效。为了确保访问安全，系统会同时验证令牌的签名及其到期时间（" at bounding box center [233, 135] width 172 height 4
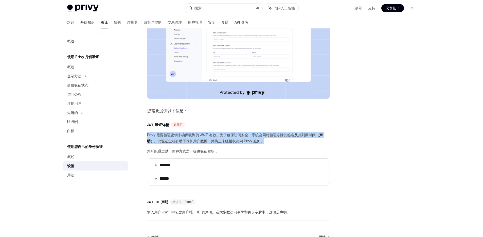
click at [178, 135] on font "Privy 需要验证密钥来确保收到的 JWT 有效。为了确保访问安全，系统会同时验证令牌的签名及其到期时间（" at bounding box center [233, 135] width 172 height 4
click at [179, 140] on font "）。此验证过程有助于保护用户数据，并防止未经授权访问 Privy 服务。" at bounding box center [206, 141] width 113 height 4
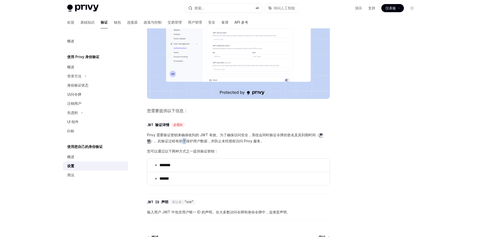
click at [179, 140] on font "）。此验证过程有助于保护用户数据，并防止未经授权访问 Privy 服务。" at bounding box center [206, 141] width 113 height 4
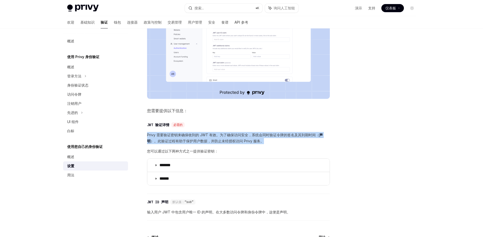
click at [179, 140] on font "）。此验证过程有助于保护用户数据，并防止未经授权访问 Privy 服务。" at bounding box center [206, 141] width 113 height 4
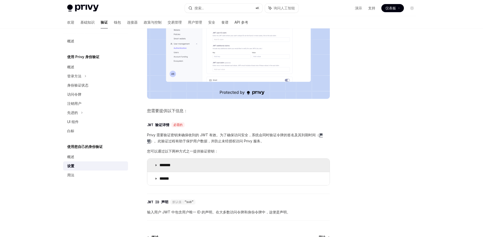
click at [171, 163] on font "*******" at bounding box center [164, 165] width 11 height 4
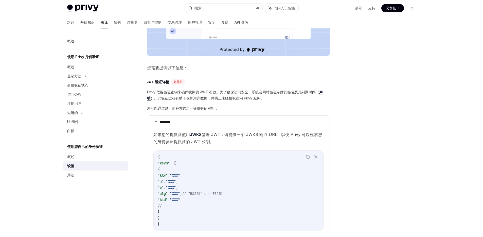
scroll to position [227, 0]
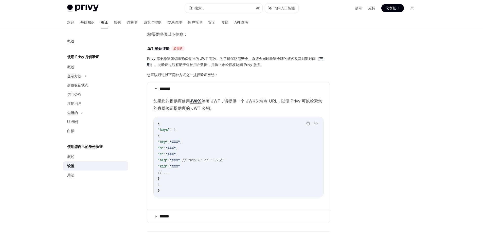
click at [177, 102] on font "如果您的提供商使用" at bounding box center [171, 100] width 36 height 5
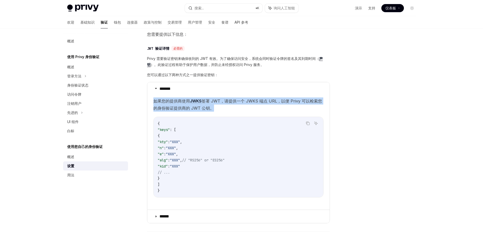
click at [177, 102] on font "如果您的提供商使用" at bounding box center [171, 100] width 36 height 5
click at [214, 107] on span "如果您的提供商使用 JWKS 签署 JWT，请提供一个 JWKS 端点 URL，以便 Privy 可以检索您的身份验证提供商的 JWT 公钥。" at bounding box center [238, 104] width 170 height 14
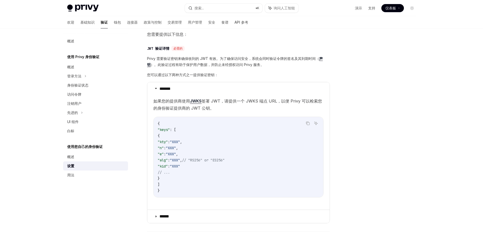
click at [214, 107] on span "如果您的提供商使用 JWKS 签署 JWT，请提供一个 JWKS 端点 URL，以便 Privy 可以检索您的身份验证提供商的 JWT 公钥。" at bounding box center [238, 104] width 170 height 14
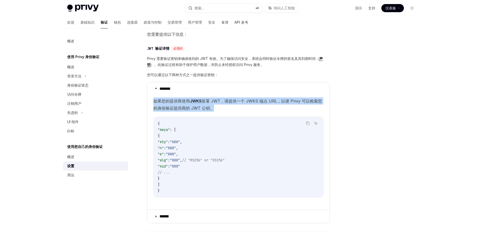
click at [214, 107] on span "如果您的提供商使用 JWKS 签署 JWT，请提供一个 JWKS 端点 URL，以便 Privy 可以检索您的身份验证提供商的 JWT 公钥。" at bounding box center [238, 104] width 170 height 14
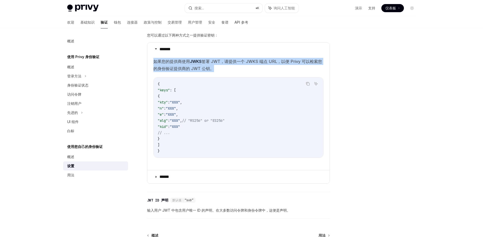
scroll to position [267, 0]
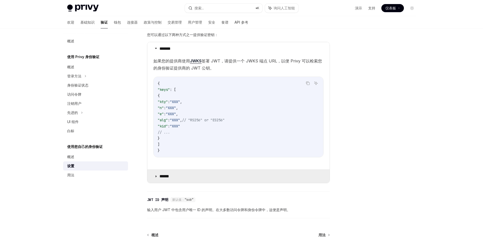
click at [186, 179] on summary "******" at bounding box center [238, 175] width 182 height 13
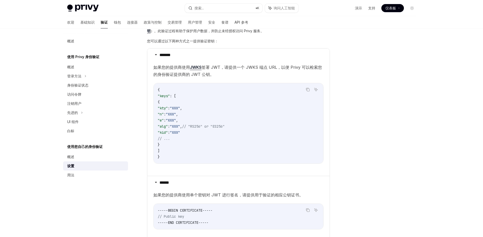
scroll to position [260, 0]
click at [213, 74] on font "签署 JWT，请提供一个 JWKS 端点 URL，以便 Privy 可以检索您的身份验证提供商的 JWT 公钥。" at bounding box center [237, 71] width 168 height 12
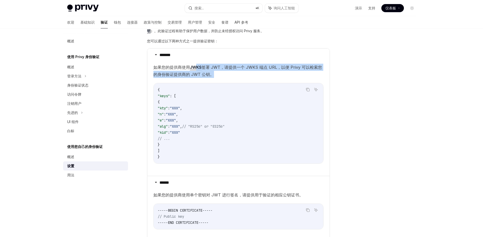
drag, startPoint x: 212, startPoint y: 75, endPoint x: 197, endPoint y: 67, distance: 17.5
click at [197, 67] on span "如果您的提供商使用 JWKS 签署 JWT，请提供一个 JWKS 端点 URL，以便 Privy 可以检索您的身份验证提供商的 JWT 公钥。" at bounding box center [238, 71] width 170 height 14
click at [221, 73] on span "如果您的提供商使用 JWKS 签署 JWT，请提供一个 JWKS 端点 URL，以便 Privy 可以检索您的身份验证提供商的 JWT 公钥。" at bounding box center [238, 71] width 170 height 14
drag, startPoint x: 219, startPoint y: 74, endPoint x: 182, endPoint y: 63, distance: 39.2
click at [182, 63] on details "******* 如果您的提供商使用 JWKS 签署 JWT，请提供一个 JWKS 端点 URL，以便 Privy 可以检索您的身份验证提供商的 JWT 公钥。…" at bounding box center [238, 111] width 182 height 127
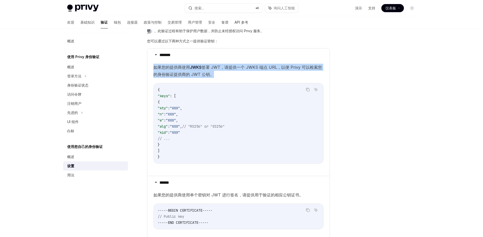
click at [215, 73] on span "如果您的提供商使用 JWKS 签署 JWT，请提供一个 JWKS 端点 URL，以便 Privy 可以检索您的身份验证提供商的 JWT 公钥。" at bounding box center [238, 71] width 170 height 14
drag, startPoint x: 214, startPoint y: 74, endPoint x: 153, endPoint y: 64, distance: 61.1
click at [153, 64] on span "如果您的提供商使用 JWKS 签署 JWT，请提供一个 JWKS 端点 URL，以便 Privy 可以检索您的身份验证提供商的 JWT 公钥。" at bounding box center [238, 71] width 170 height 14
click at [213, 75] on span "如果您的提供商使用 JWKS 签署 JWT，请提供一个 JWKS 端点 URL，以便 Privy 可以检索您的身份验证提供商的 JWT 公钥。" at bounding box center [238, 71] width 170 height 14
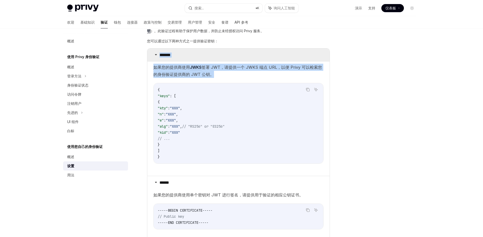
drag, startPoint x: 214, startPoint y: 75, endPoint x: 155, endPoint y: 54, distance: 62.7
click at [155, 54] on details "******* 如果您的提供商使用 JWKS 签署 JWT，请提供一个 JWKS 端点 URL，以便 Privy 可以检索您的身份验证提供商的 JWT 公钥。…" at bounding box center [238, 111] width 182 height 127
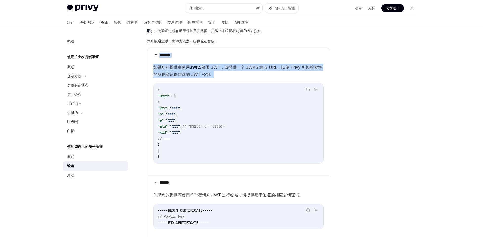
click at [227, 76] on span "如果您的提供商使用 JWKS 签署 JWT，请提供一个 JWKS 端点 URL，以便 Privy 可以检索您的身份验证提供商的 JWT 公钥。" at bounding box center [238, 71] width 170 height 14
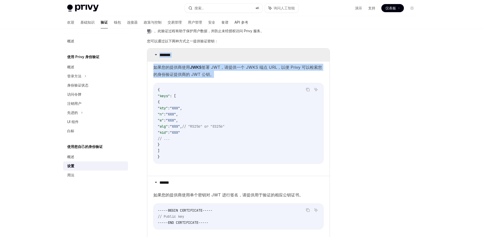
drag, startPoint x: 220, startPoint y: 76, endPoint x: 152, endPoint y: 55, distance: 70.8
click at [152, 55] on details "******* 如果您的提供商使用 JWKS 签署 JWT，请提供一个 JWKS 端点 URL，以便 Privy 可以检索您的身份验证提供商的 JWT 公钥。…" at bounding box center [238, 111] width 182 height 127
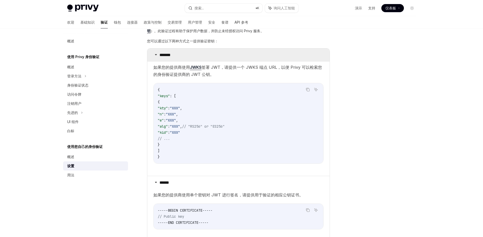
click at [156, 54] on icon at bounding box center [155, 54] width 3 height 3
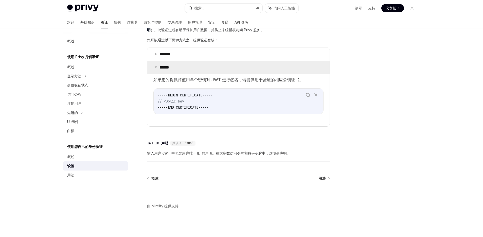
click at [157, 66] on summary "******" at bounding box center [238, 67] width 182 height 13
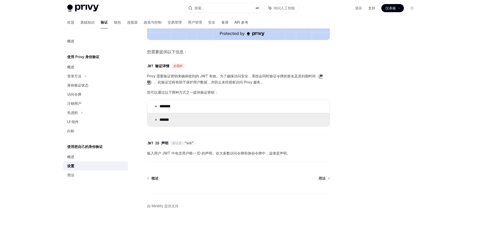
scroll to position [209, 0]
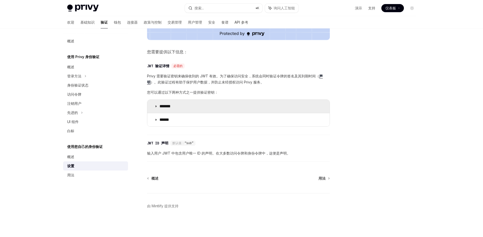
click at [160, 106] on font "*******" at bounding box center [164, 106] width 11 height 4
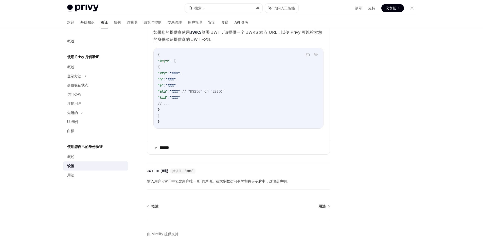
scroll to position [325, 0]
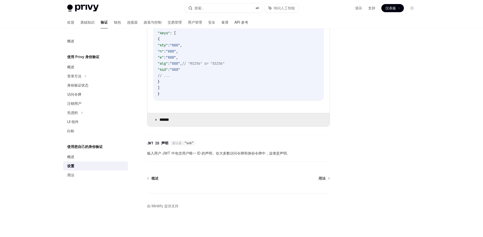
click at [161, 121] on font "******" at bounding box center [164, 120] width 10 height 4
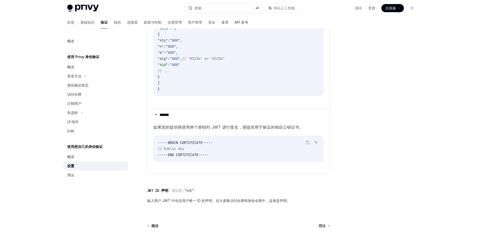
scroll to position [361, 0]
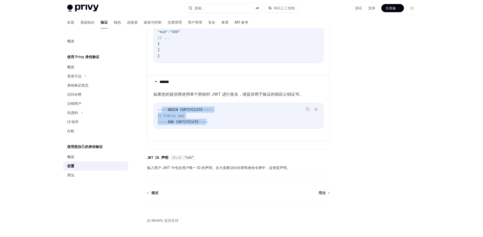
drag, startPoint x: 209, startPoint y: 126, endPoint x: 161, endPoint y: 112, distance: 50.2
click at [161, 112] on code "-----BEGIN CERTIFICATE----- // Public key -----END CERTIFICATE-----" at bounding box center [238, 115] width 161 height 18
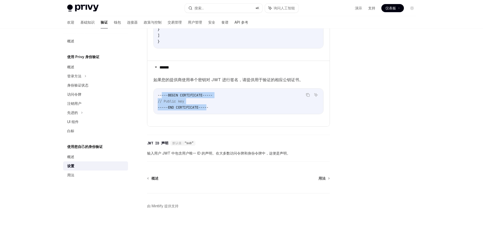
scroll to position [382, 0]
click at [151, 154] on font "输入用户 JWT 中包含用户唯一 ID 的声明。在大多数访问令牌和身份令牌中，这便是声明。" at bounding box center [218, 153] width 143 height 4
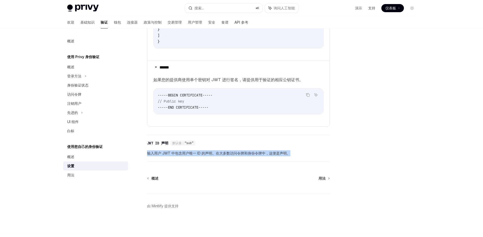
click at [151, 154] on font "输入用户 JWT 中包含用户唯一 ID 的声明。在大多数访问令牌和身份令牌中，这便是声明。" at bounding box center [218, 153] width 143 height 4
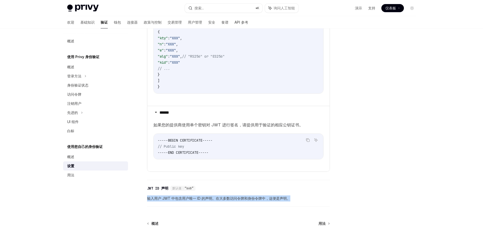
scroll to position [341, 0]
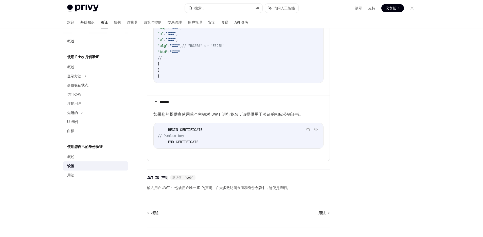
click at [188, 117] on font "如果您的提供商使用单个密钥对 JWT 进行签名，请提供用于验证的相应公钥证书。" at bounding box center [228, 113] width 150 height 5
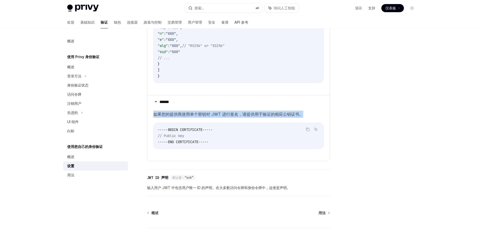
click at [188, 117] on font "如果您的提供商使用单个密钥对 JWT 进行签名，请提供用于验证的相应公钥证书。" at bounding box center [228, 113] width 150 height 5
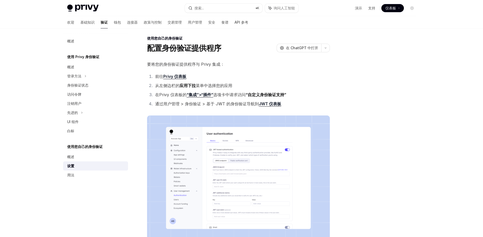
scroll to position [8, 0]
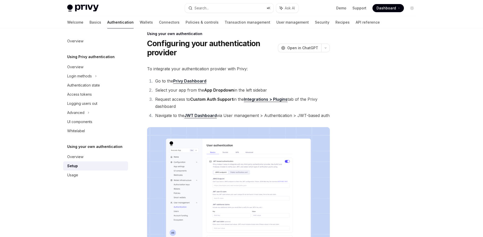
type textarea "*"
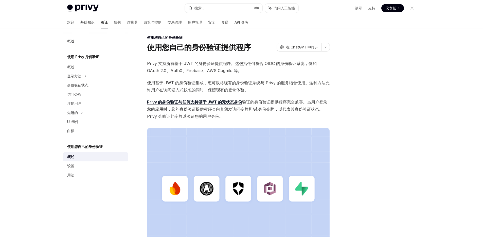
scroll to position [4, 0]
click at [187, 83] on font "使用基于 JWT 的身份验证集成，您可以将现有的身份验证系统与 Privy 的服务结合使用。这种方法允许用户在访问嵌入式钱包的同时，保留现有的登录体验。" at bounding box center [238, 86] width 182 height 12
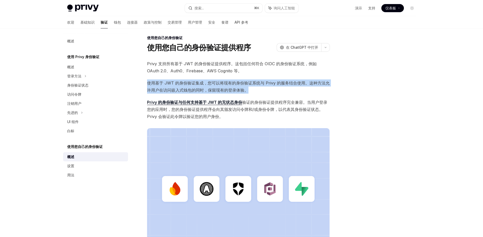
click at [187, 83] on font "使用基于 JWT 的身份验证集成，您可以将现有的身份验证系统与 Privy 的服务结合使用。这种方法允许用户在访问嵌入式钱包的同时，保留现有的登录体验。" at bounding box center [238, 86] width 182 height 12
click at [201, 86] on span "使用基于 JWT 的身份验证集成，您可以将现有的身份验证系统与 Privy 的服务结合使用。这种方法允许用户在访问嵌入式钱包的同时，保留现有的登录体验。" at bounding box center [238, 86] width 183 height 14
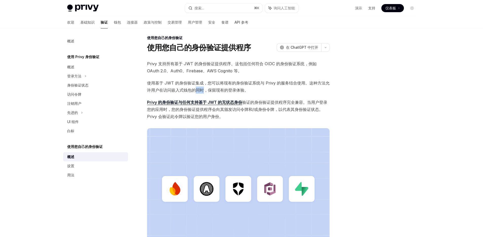
click at [201, 86] on span "使用基于 JWT 的身份验证集成，您可以将现有的身份验证系统与 Privy 的服务结合使用。这种方法允许用户在访问嵌入式钱包的同时，保留现有的登录体验。" at bounding box center [238, 86] width 183 height 14
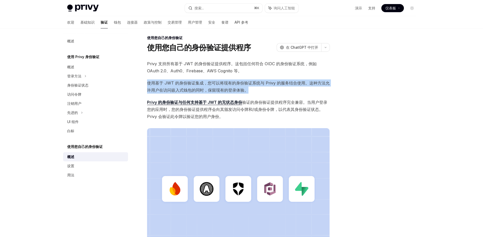
click at [201, 86] on span "使用基于 JWT 的身份验证集成，您可以将现有的身份验证系统与 Privy 的服务结合使用。这种方法允许用户在访问嵌入式钱包的同时，保留现有的登录体验。" at bounding box center [238, 86] width 183 height 14
click at [201, 84] on font "使用基于 JWT 的身份验证集成，您可以将现有的身份验证系统与 Privy 的服务结合使用。这种方法允许用户在访问嵌入式钱包的同时，保留现有的登录体验。" at bounding box center [238, 86] width 182 height 12
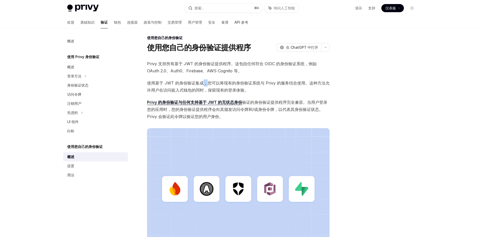
click at [201, 84] on font "使用基于 JWT 的身份验证集成，您可以将现有的身份验证系统与 Privy 的服务结合使用。这种方法允许用户在访问嵌入式钱包的同时，保留现有的登录体验。" at bounding box center [238, 86] width 182 height 12
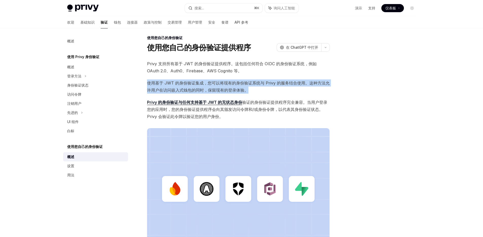
click at [201, 84] on font "使用基于 JWT 的身份验证集成，您可以将现有的身份验证系统与 Privy 的服务结合使用。这种方法允许用户在访问嵌入式钱包的同时，保留现有的登录体验。" at bounding box center [238, 86] width 182 height 12
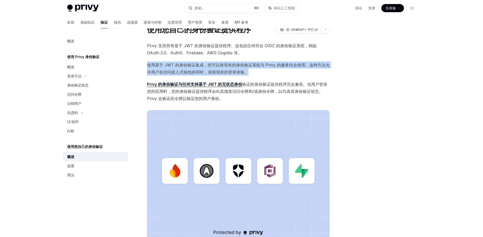
scroll to position [22, 0]
click at [175, 71] on font "使用基于 JWT 的身份验证集成，您可以将现有的身份验证系统与 Privy 的服务结合使用。这种方法允许用户在访问嵌入式钱包的同时，保留现有的登录体验。" at bounding box center [238, 68] width 182 height 12
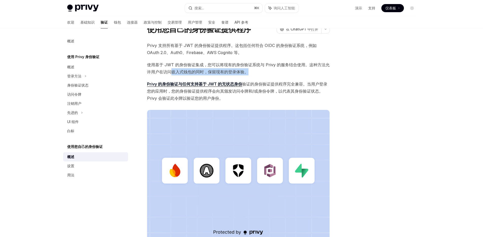
drag, startPoint x: 171, startPoint y: 71, endPoint x: 248, endPoint y: 76, distance: 77.2
click at [248, 76] on div "Privy 支持所有基于 JWT 的身份验证提供程序。这包括任何符合 OIDC 的身份验证系统，例如 OAuth 2.0、Auth0、Firebase、AWS…" at bounding box center [238, 141] width 183 height 198
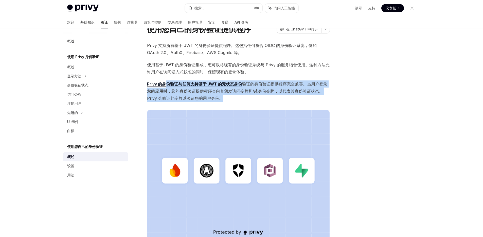
drag, startPoint x: 229, startPoint y: 97, endPoint x: 166, endPoint y: 85, distance: 64.0
click at [166, 85] on span "Privy 的身份验证与任何支持基于 JWT 的 无状态身份 验证的身份验证 提供程序完全兼容 。当用户登录您的应用时，您的身份验证提供程序会向其颁发访问令牌…" at bounding box center [238, 90] width 183 height 21
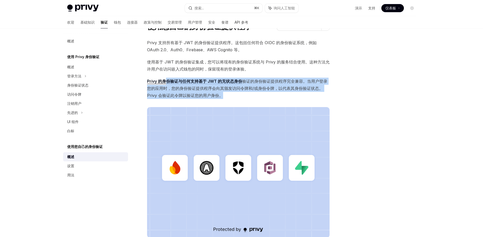
scroll to position [30, 0]
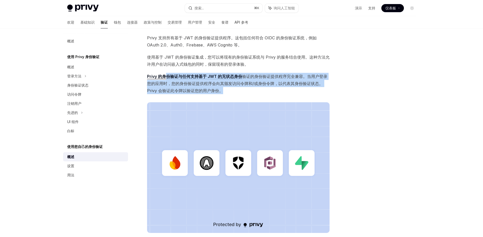
click at [199, 85] on font "。当用户登录您的应用时，您的身份验证提供程序会向其颁发访问令牌和/或身份令牌，以代表其身份验证状态。Privy 会验证此令牌以验证您的用户身份。" at bounding box center [237, 83] width 180 height 19
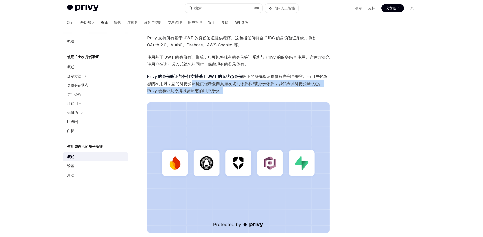
drag, startPoint x: 190, startPoint y: 84, endPoint x: 247, endPoint y: 89, distance: 57.5
click at [247, 89] on span "Privy 的身份验证与任何支持基于 JWT 的 无状态身份 验证的身份验证 提供程序完全兼容 。当用户登录您的应用时，您的身份验证提供程序会向其颁发访问令牌…" at bounding box center [238, 83] width 183 height 21
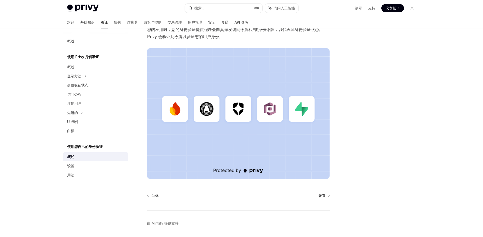
scroll to position [101, 0]
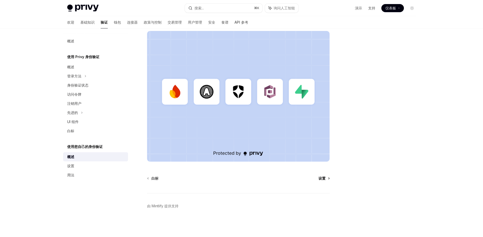
click at [326, 178] on link "设置" at bounding box center [323, 178] width 11 height 5
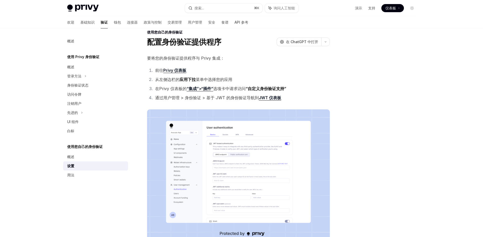
scroll to position [10, 0]
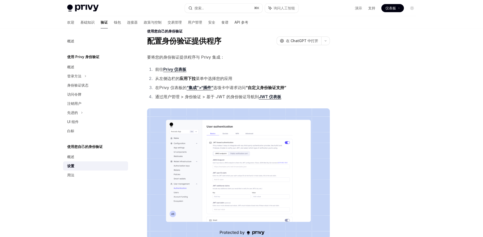
click at [206, 97] on font "通过用户管理 > 身份验证 > 基于 JWT 的身份验证" at bounding box center [200, 96] width 91 height 5
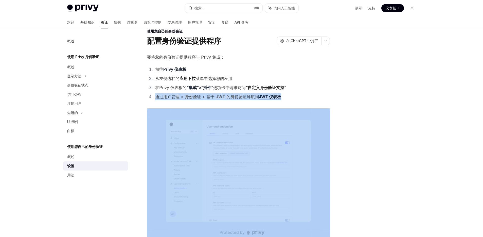
click at [206, 97] on font "通过用户管理 > 身份验证 > 基于 JWT 的身份验证" at bounding box center [200, 96] width 91 height 5
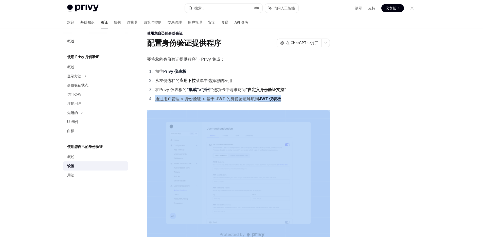
scroll to position [18, 0]
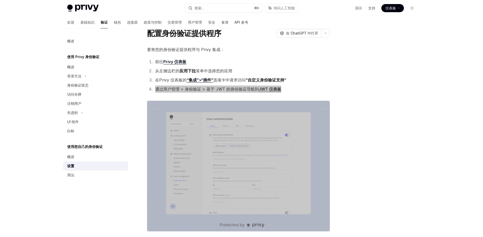
type textarea "*"
